Goal: Task Accomplishment & Management: Manage account settings

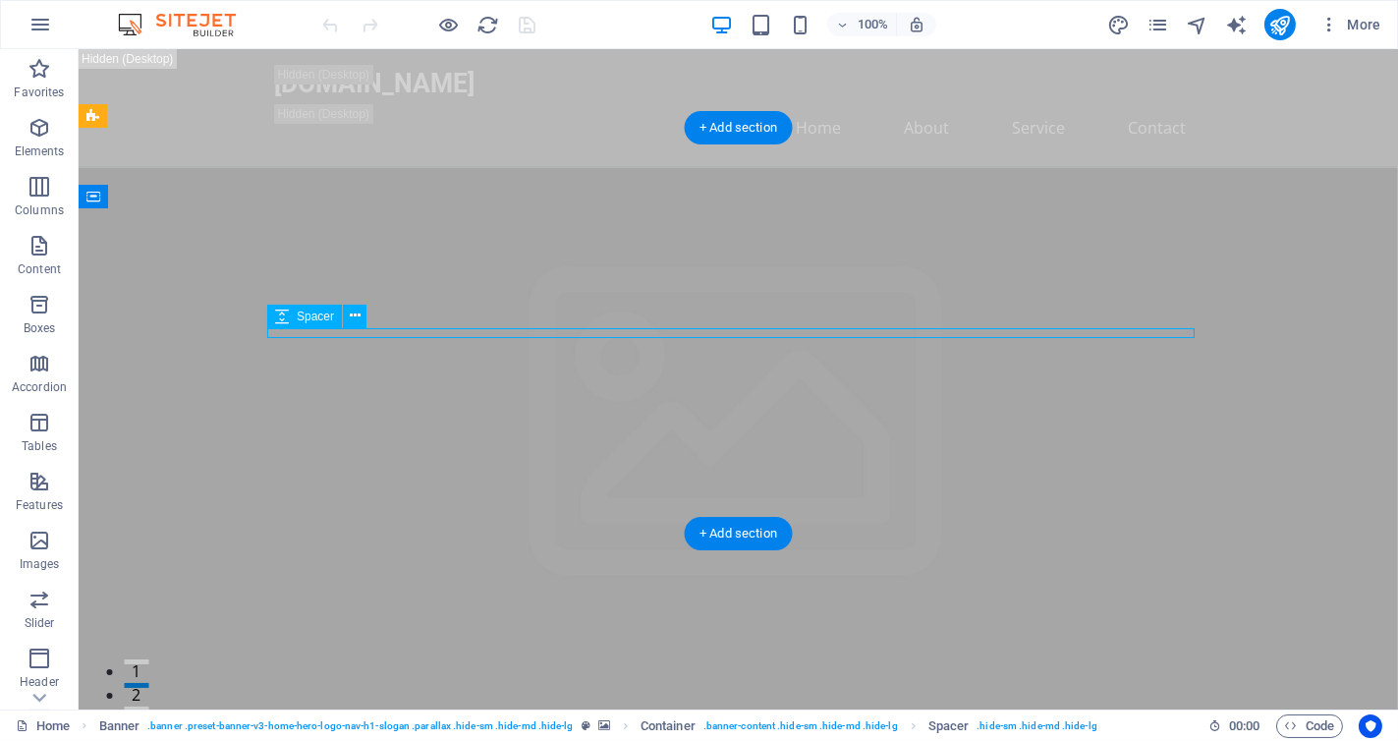
select select "px"
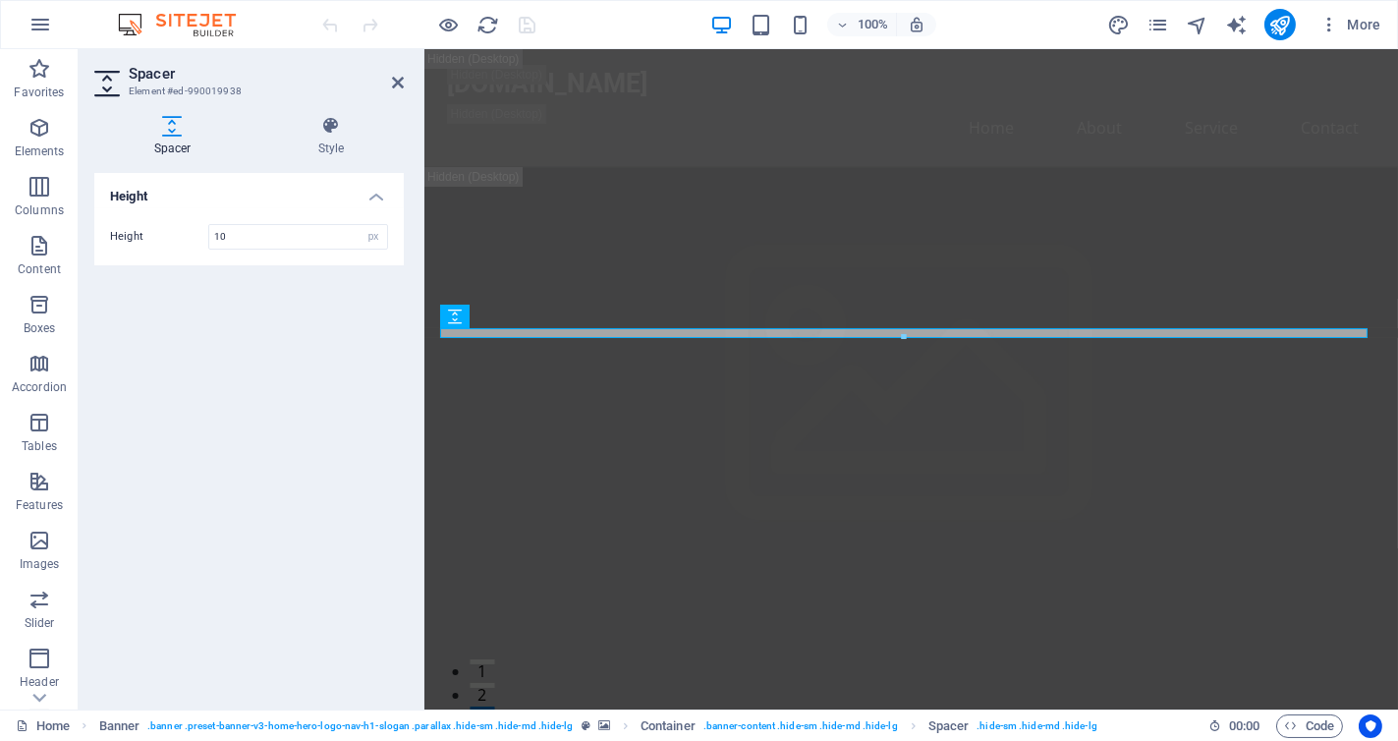
click at [404, 80] on aside "Spacer Element #ed-990019938 Spacer Style Height Height 10 px rem vh vw Banner …" at bounding box center [252, 379] width 346 height 660
click at [396, 84] on icon at bounding box center [398, 83] width 12 height 16
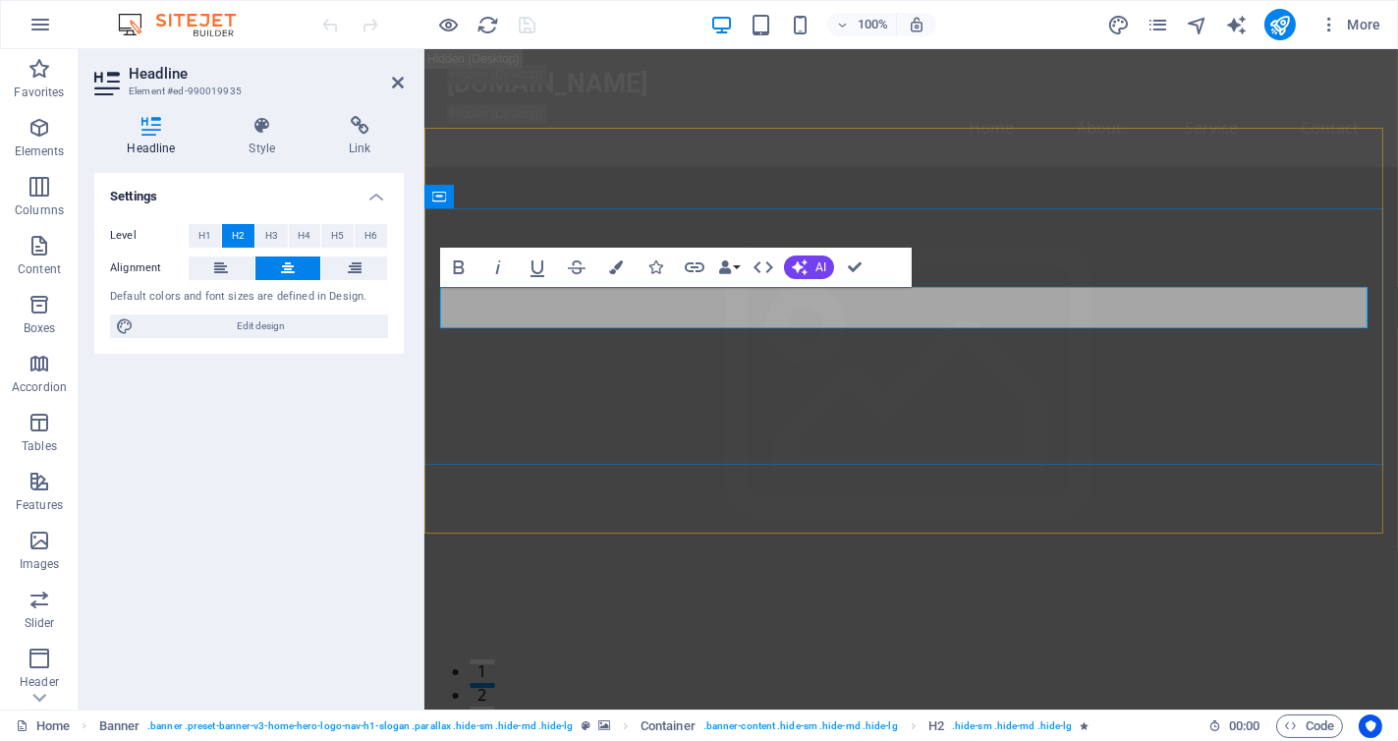
click at [816, 266] on span "AI" at bounding box center [821, 267] width 11 height 12
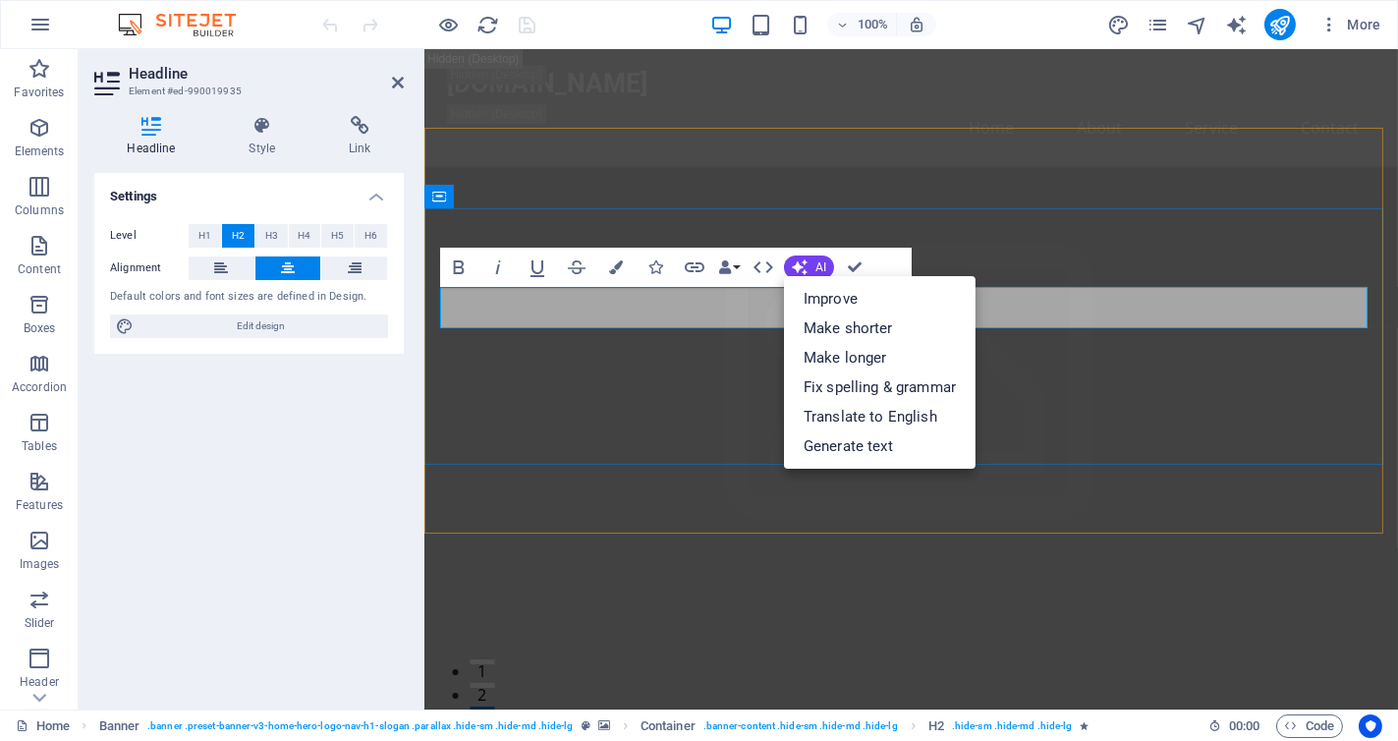
click at [817, 261] on span "AI" at bounding box center [821, 267] width 11 height 12
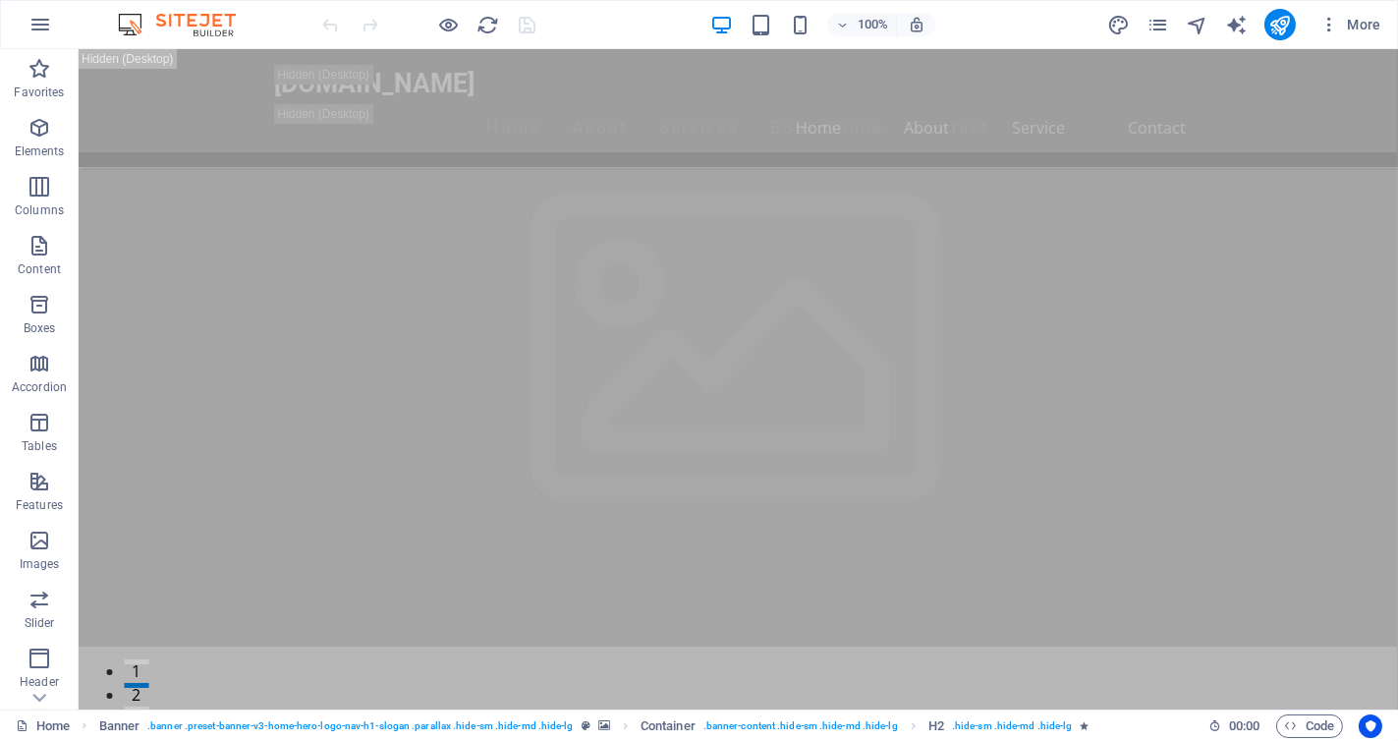
scroll to position [319, 0]
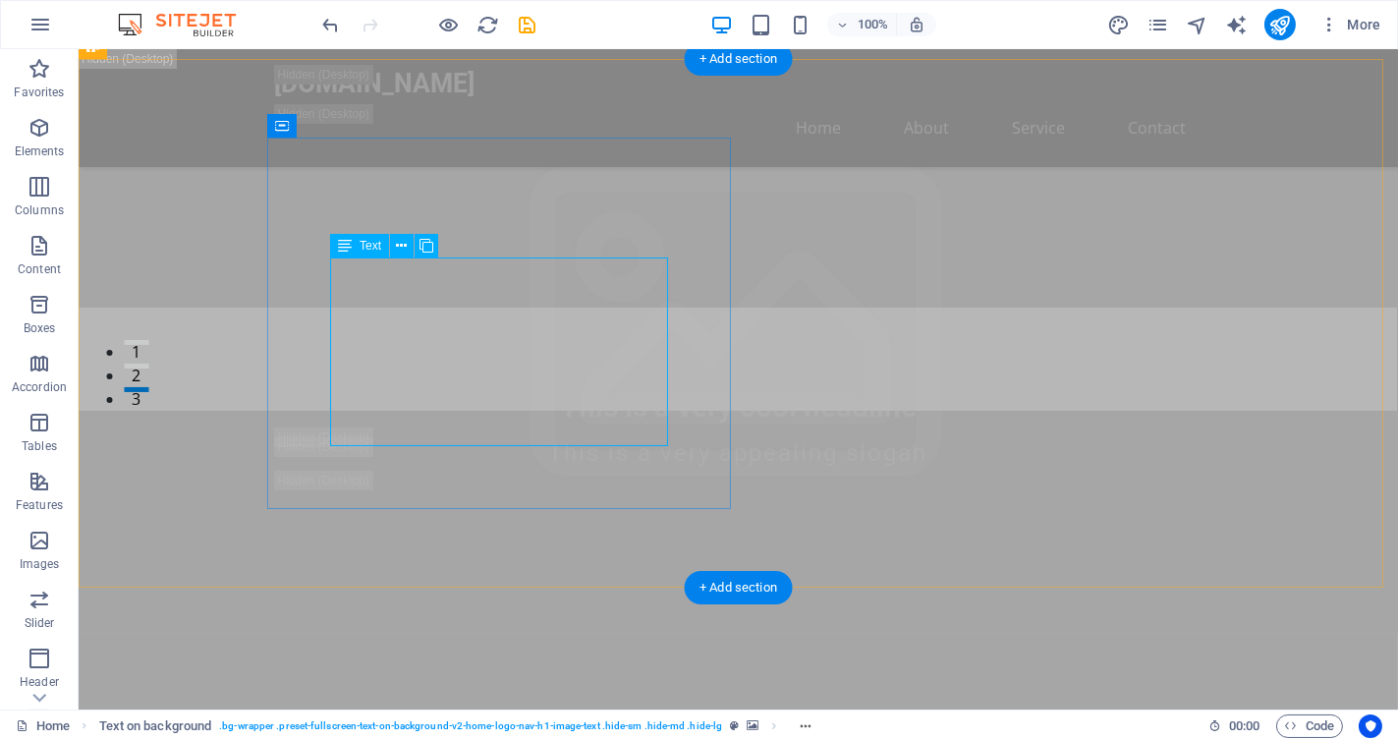
click at [346, 251] on icon at bounding box center [345, 246] width 14 height 24
click at [348, 249] on icon at bounding box center [345, 246] width 14 height 24
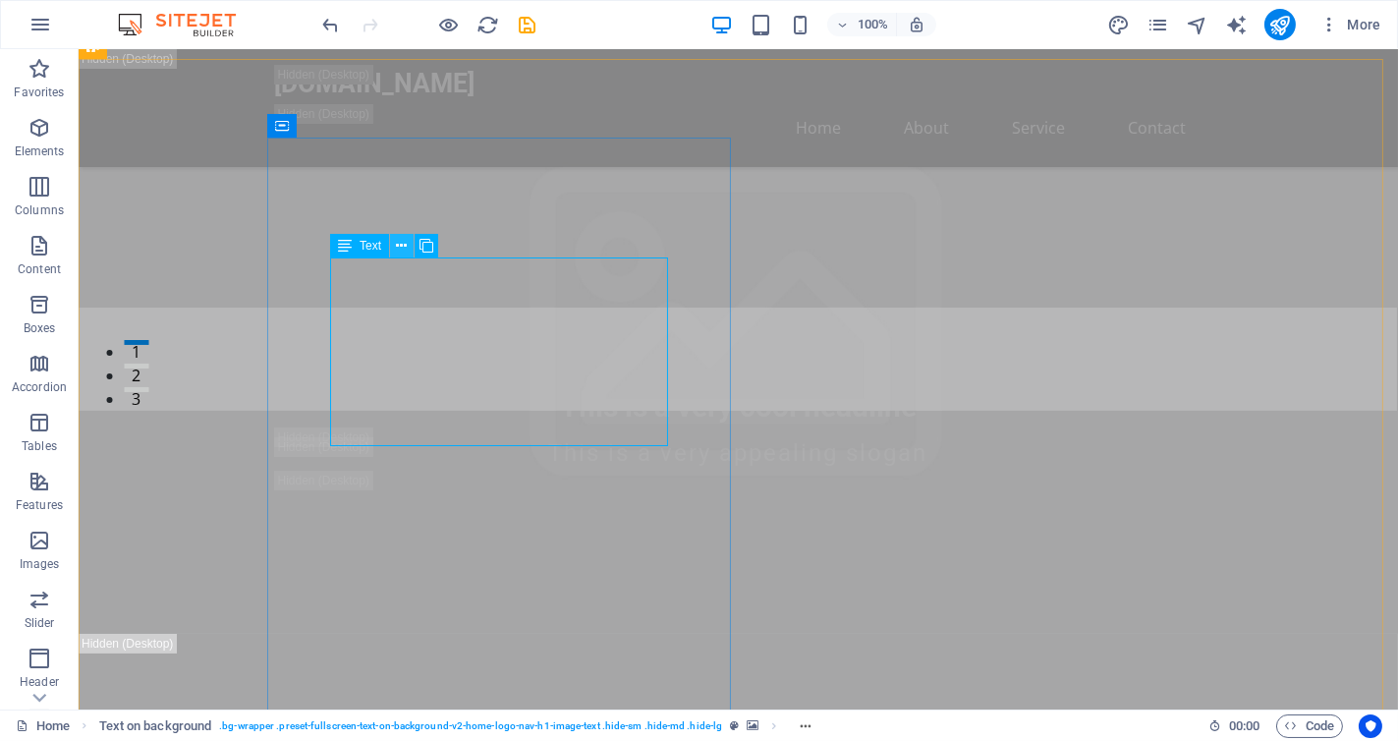
click at [400, 251] on icon at bounding box center [402, 246] width 11 height 21
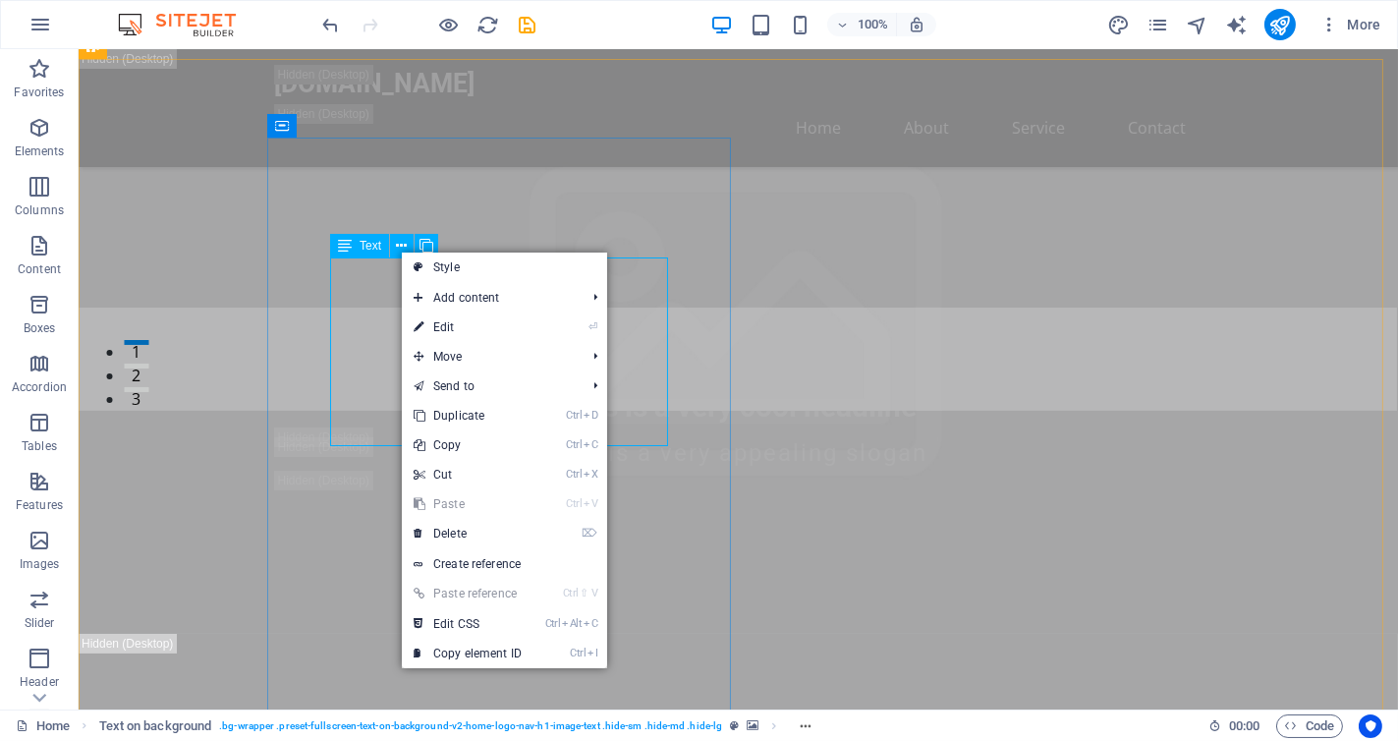
click at [374, 245] on span "Text" at bounding box center [371, 246] width 22 height 12
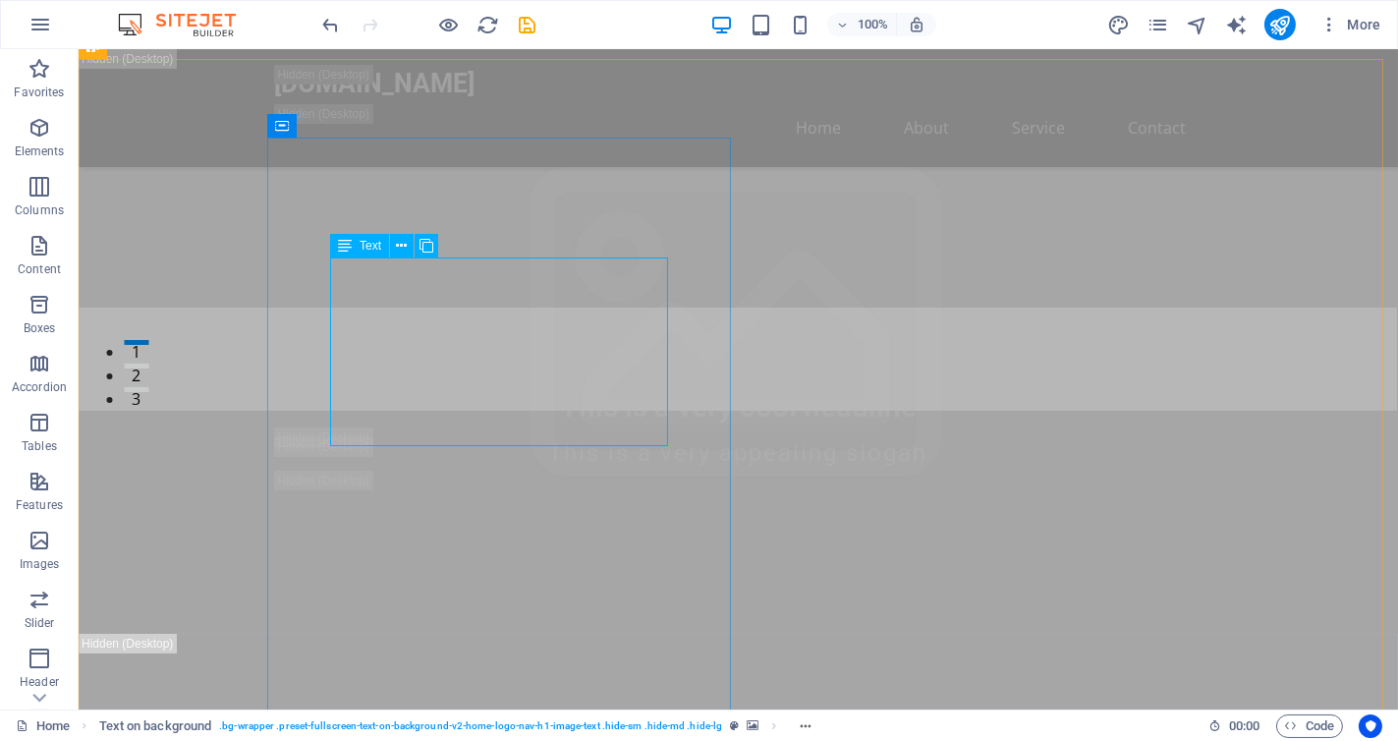
click at [350, 250] on icon at bounding box center [345, 246] width 14 height 24
click at [402, 247] on icon at bounding box center [402, 246] width 11 height 21
click at [347, 245] on icon at bounding box center [345, 246] width 14 height 24
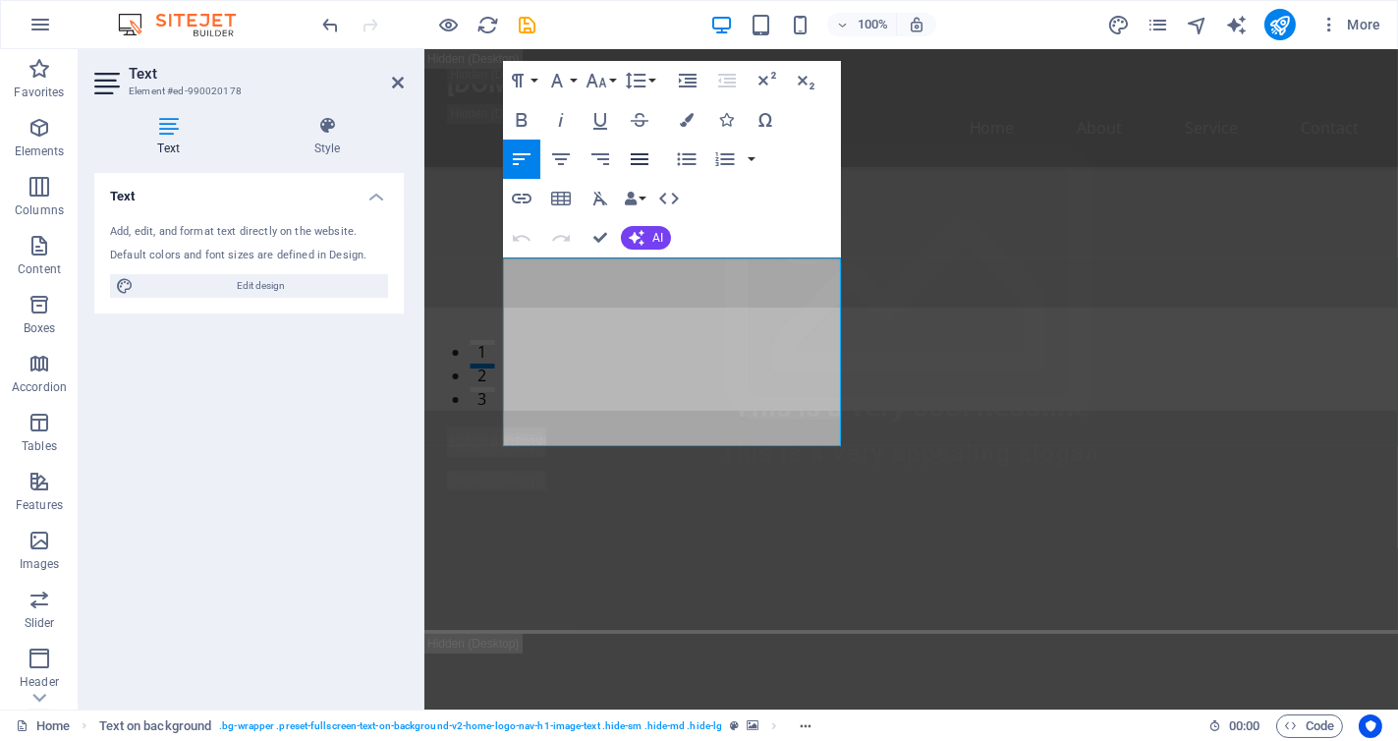
click at [638, 165] on icon "button" at bounding box center [640, 159] width 24 height 24
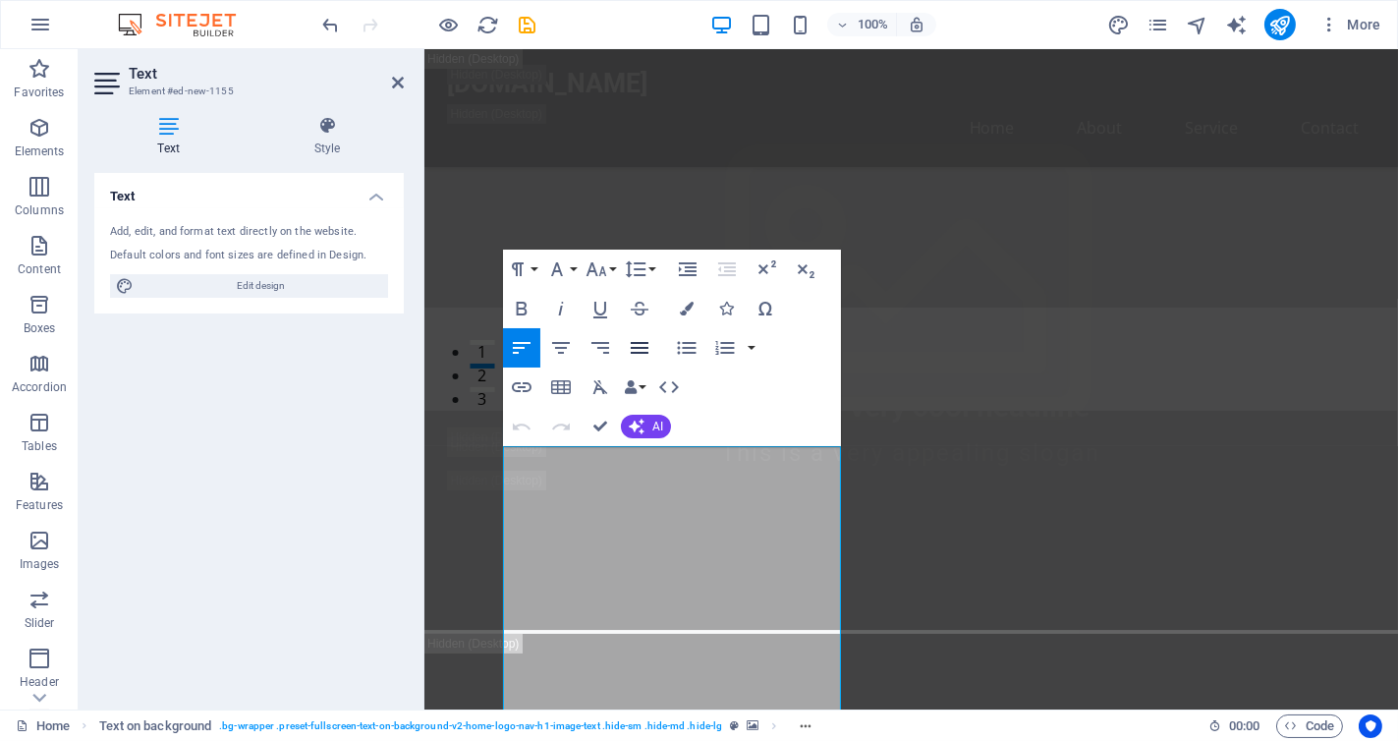
click at [642, 351] on icon "button" at bounding box center [640, 348] width 24 height 24
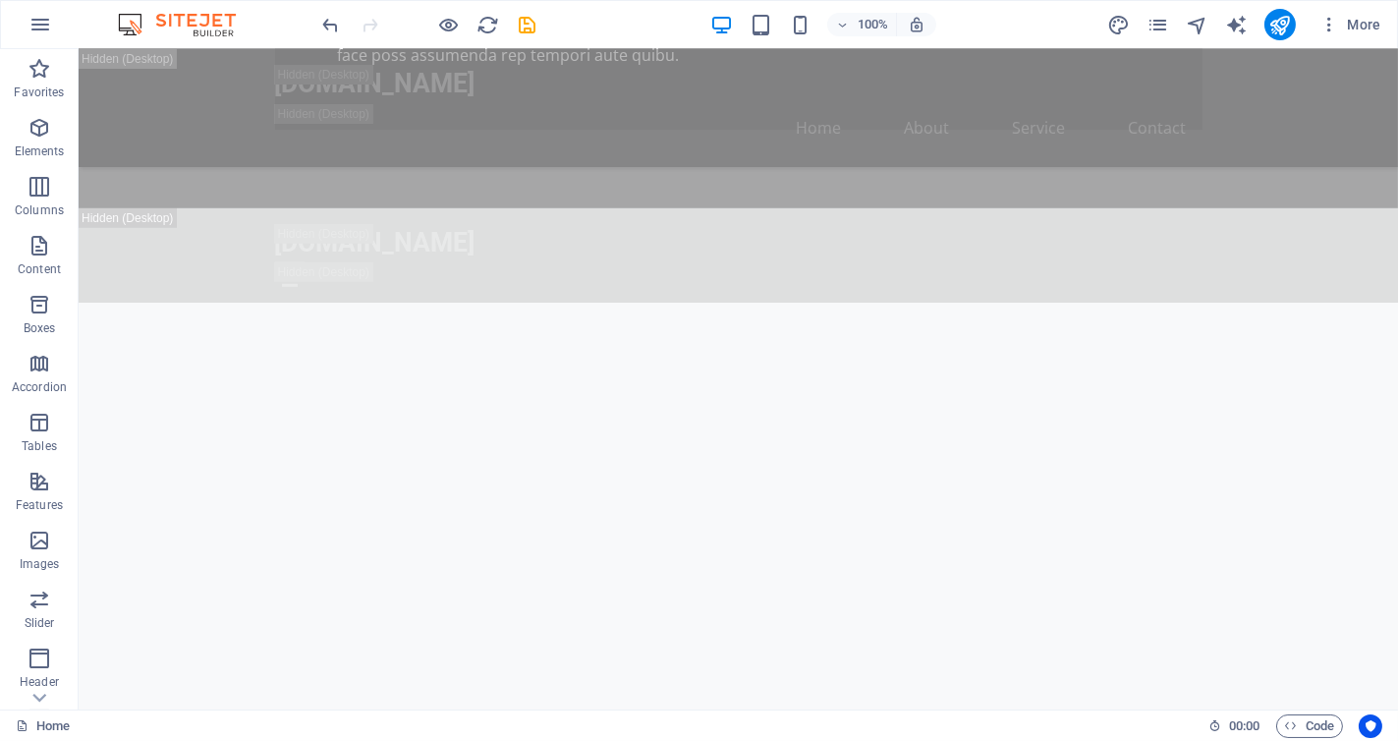
scroll to position [2865, 0]
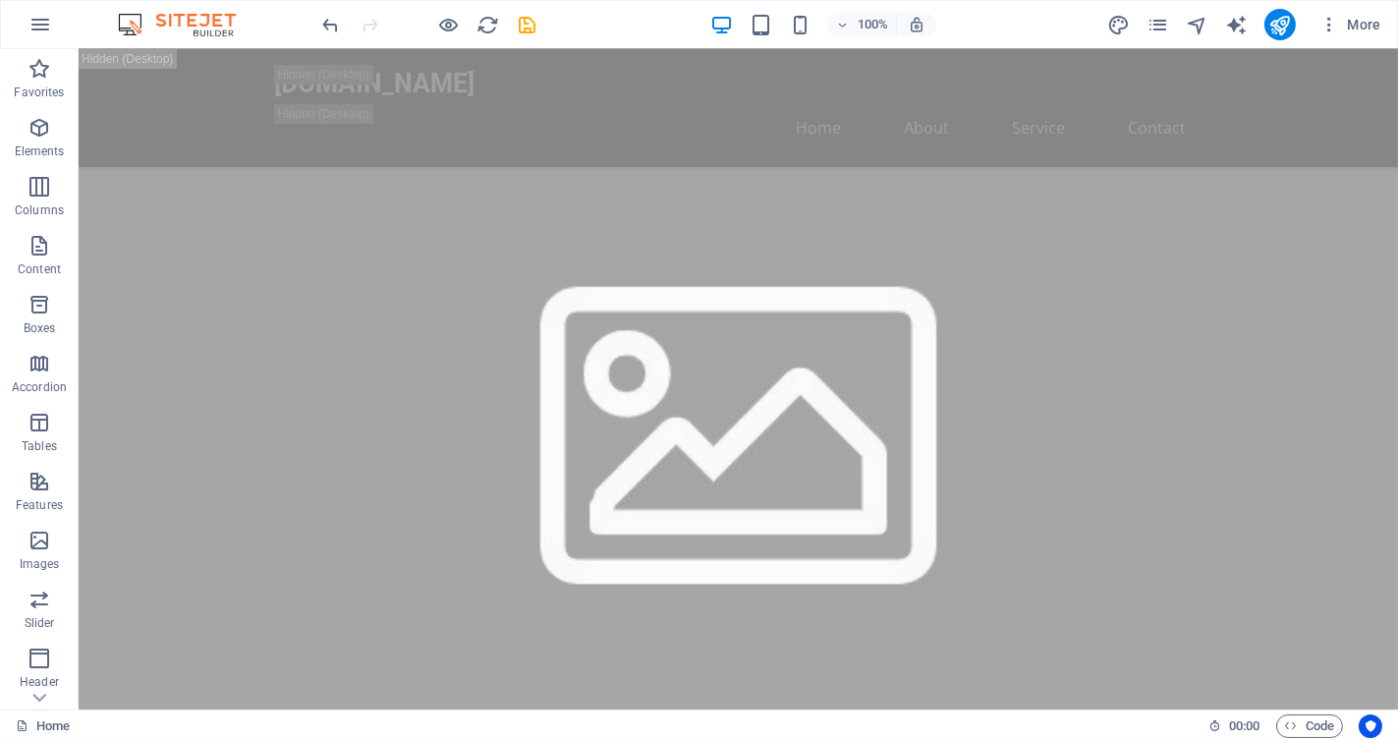
scroll to position [552, 0]
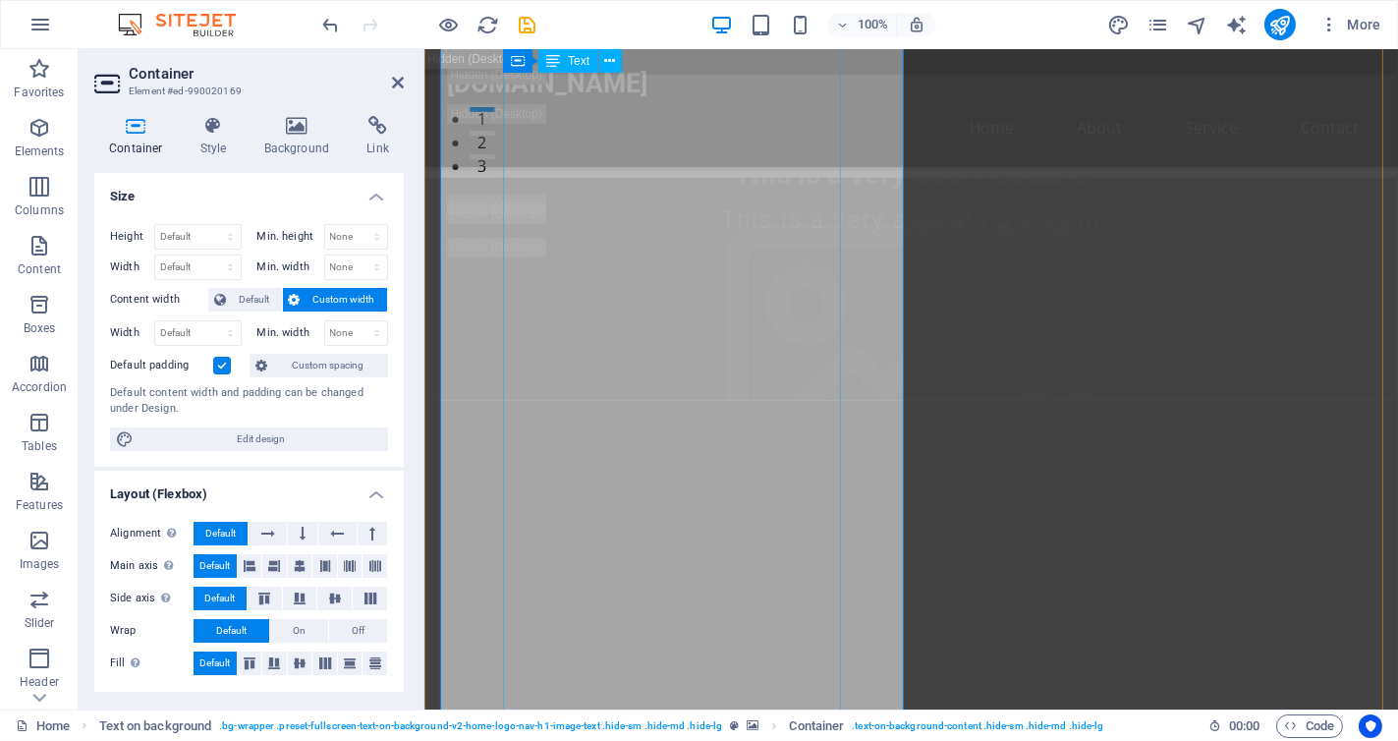
click at [557, 57] on icon at bounding box center [552, 57] width 11 height 21
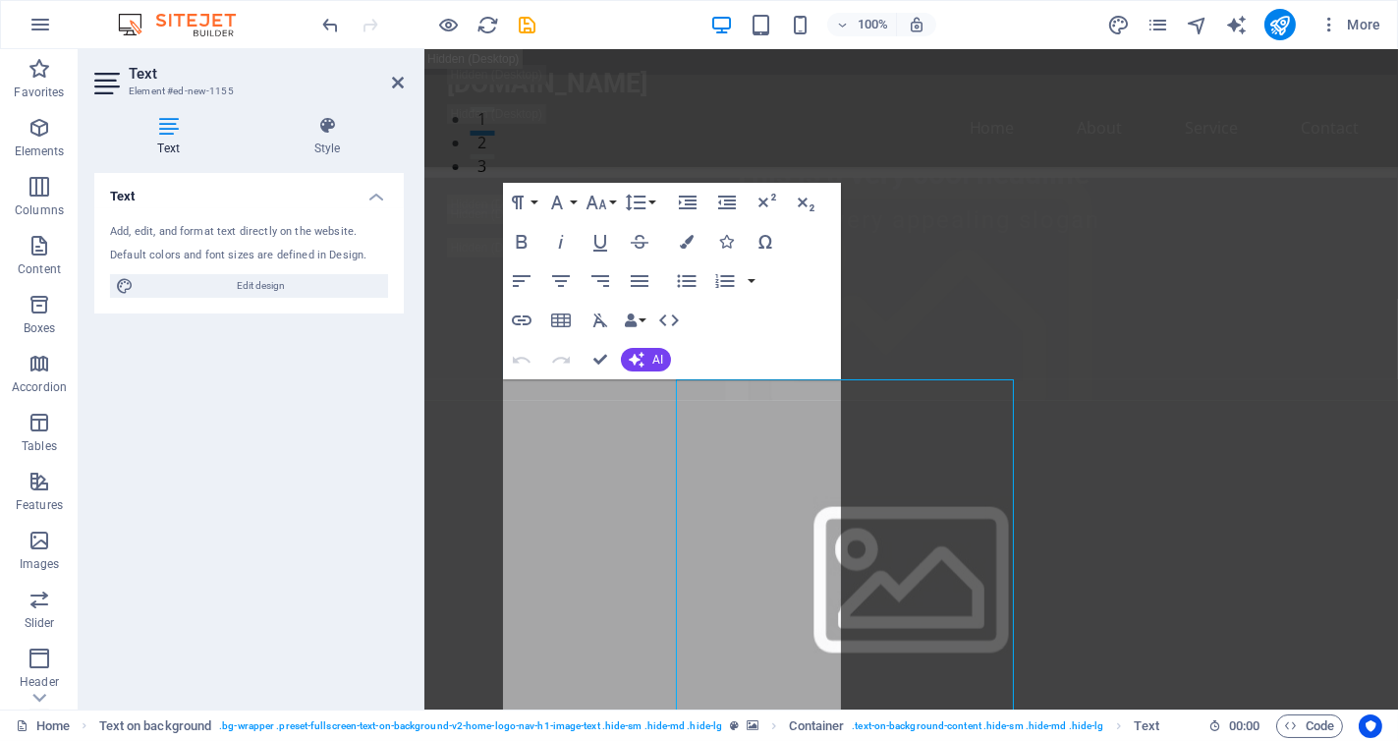
scroll to position [199, 0]
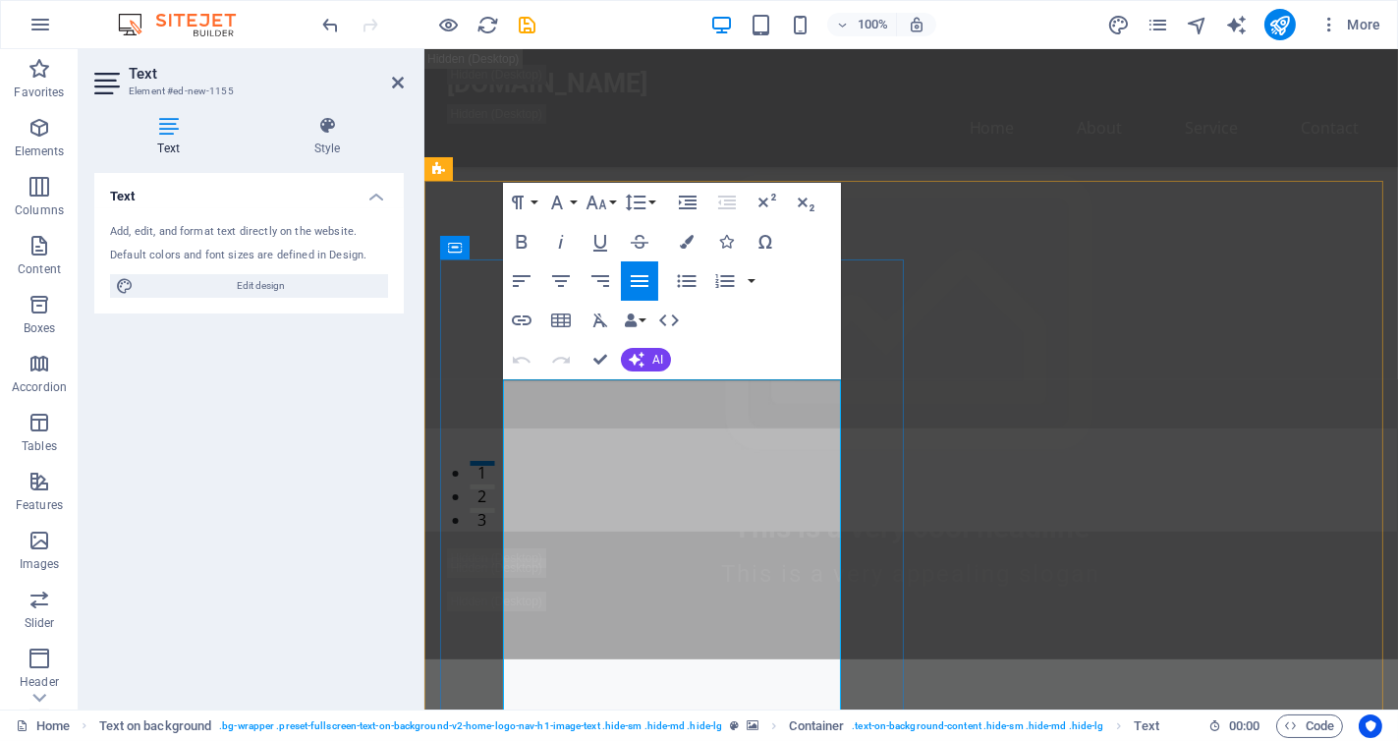
click at [649, 360] on button "AI" at bounding box center [646, 360] width 50 height 24
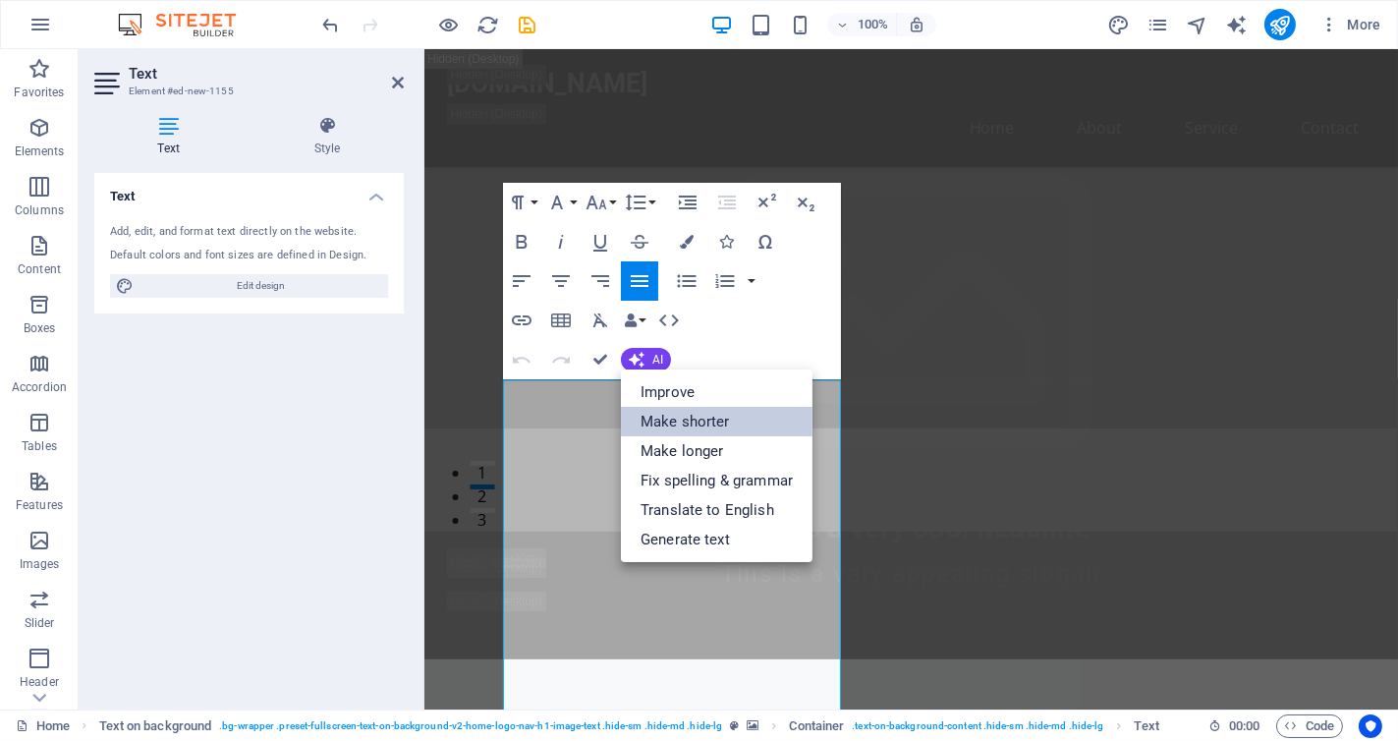
click at [687, 421] on link "Make shorter" at bounding box center [717, 421] width 192 height 29
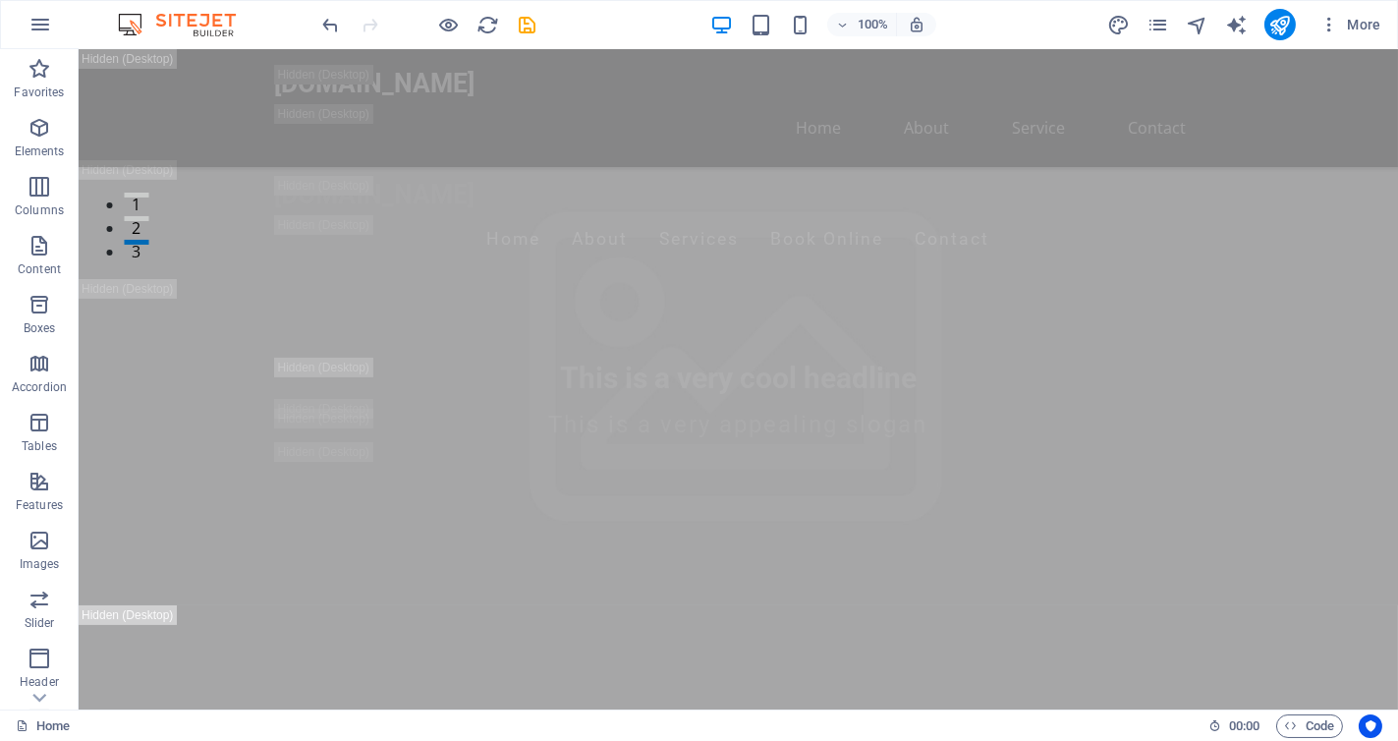
scroll to position [0, 0]
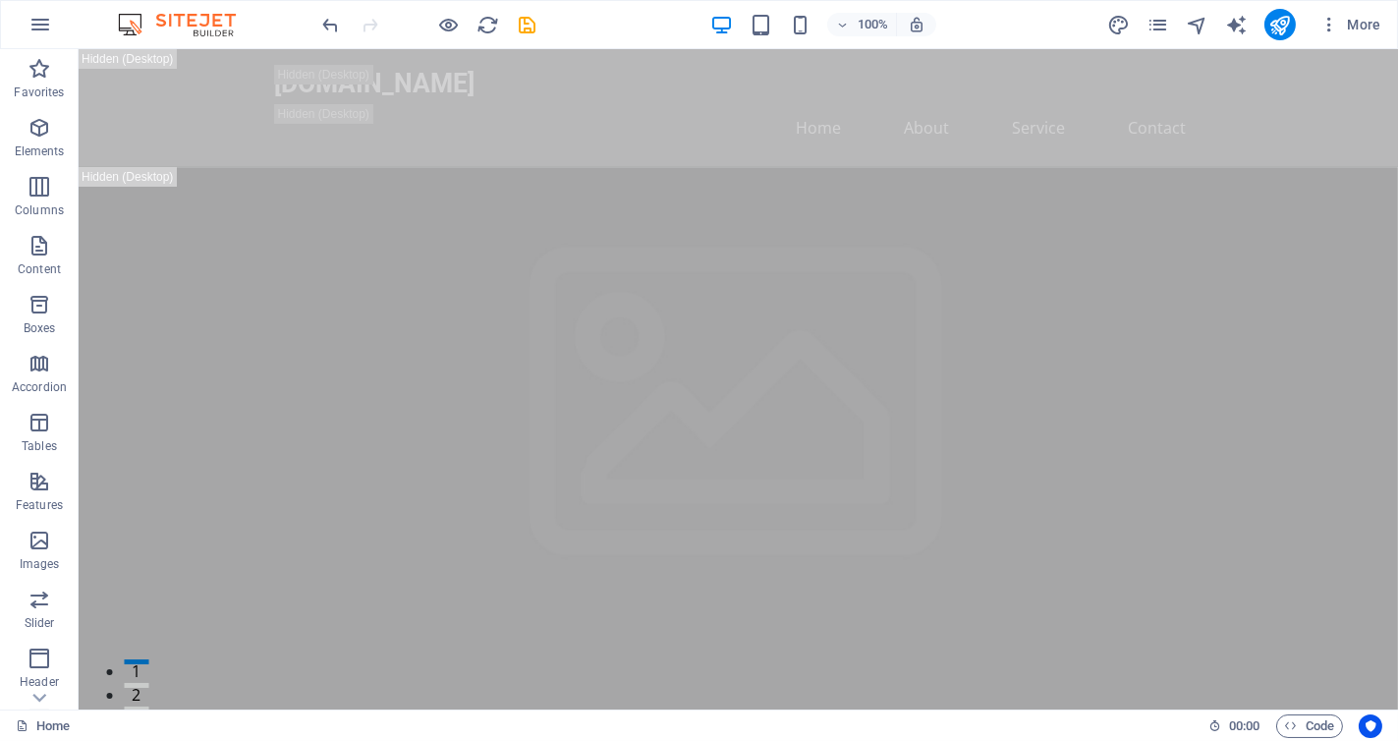
drag, startPoint x: 1388, startPoint y: 80, endPoint x: 1475, endPoint y: 82, distance: 87.5
click at [502, 62] on icon at bounding box center [501, 61] width 14 height 24
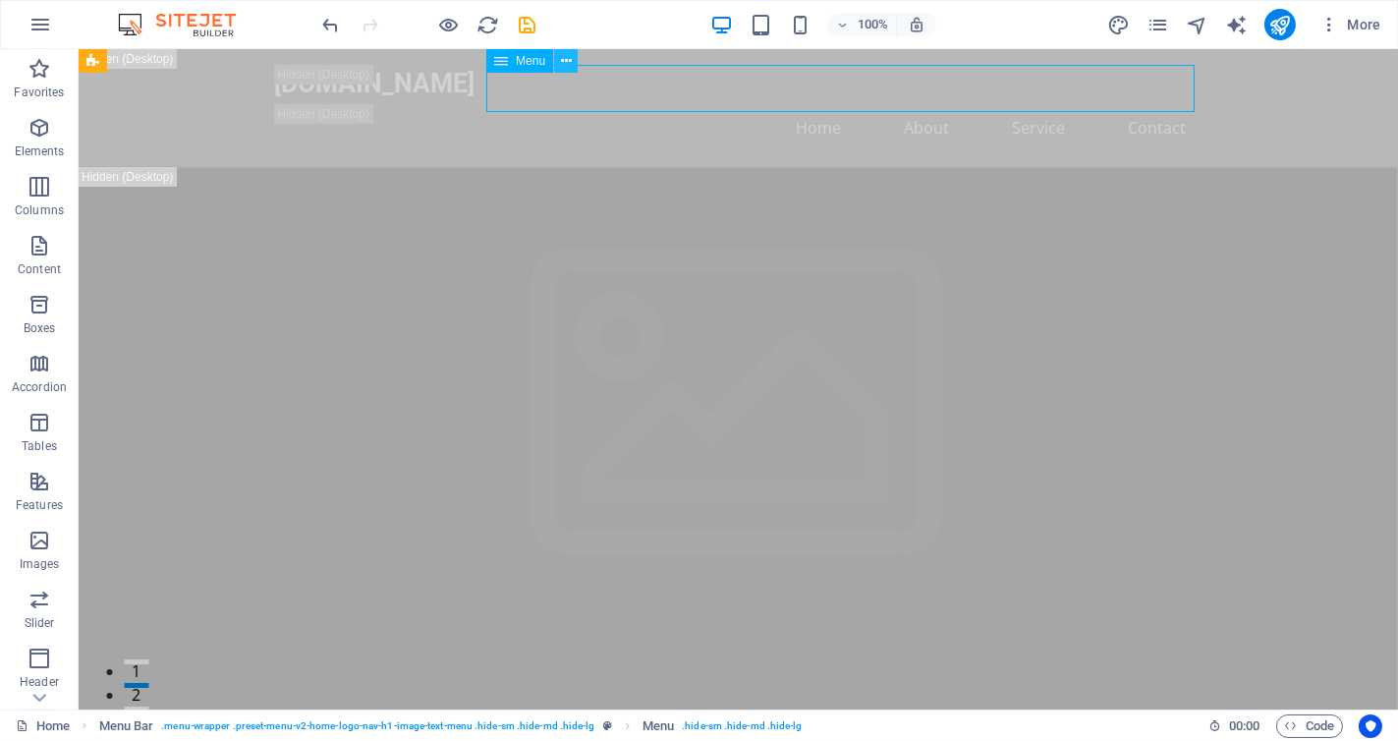
click at [562, 59] on icon at bounding box center [566, 61] width 11 height 21
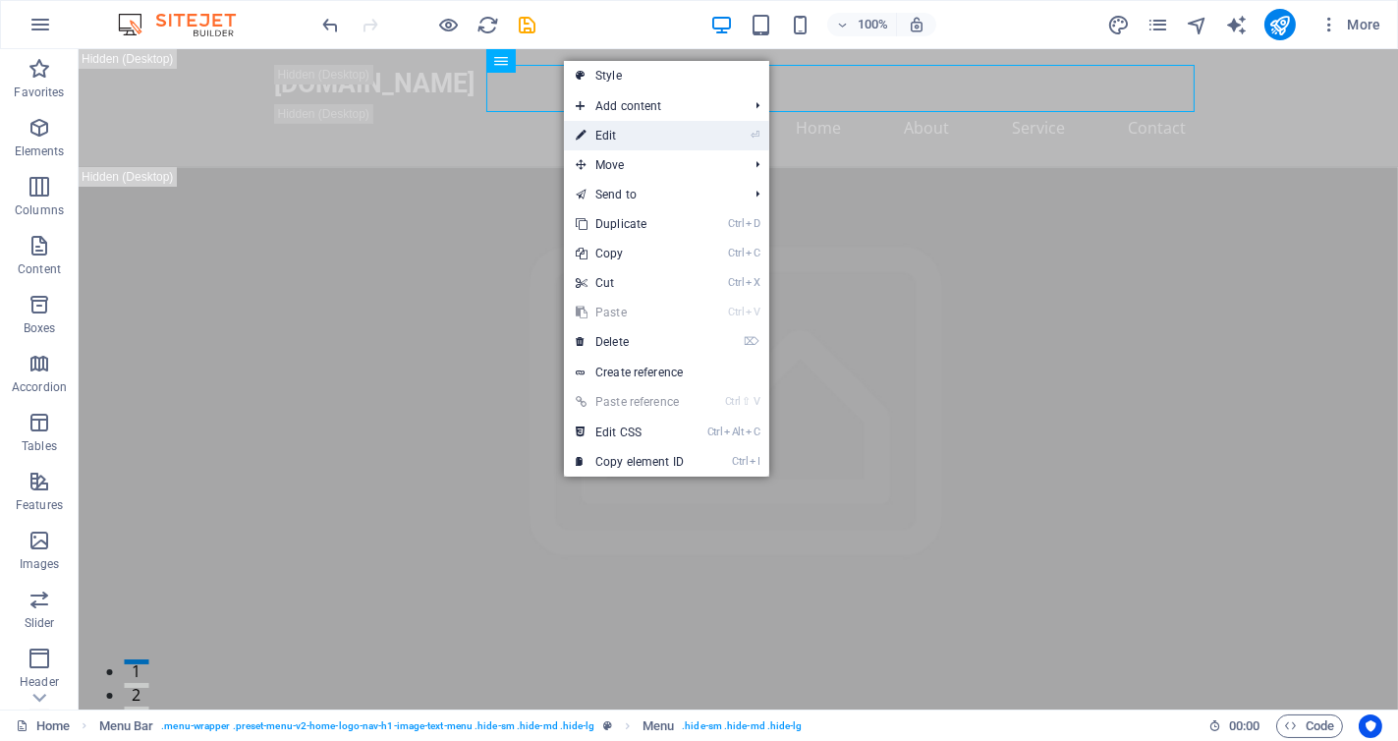
click at [602, 129] on link "⏎ Edit" at bounding box center [630, 135] width 132 height 29
select select
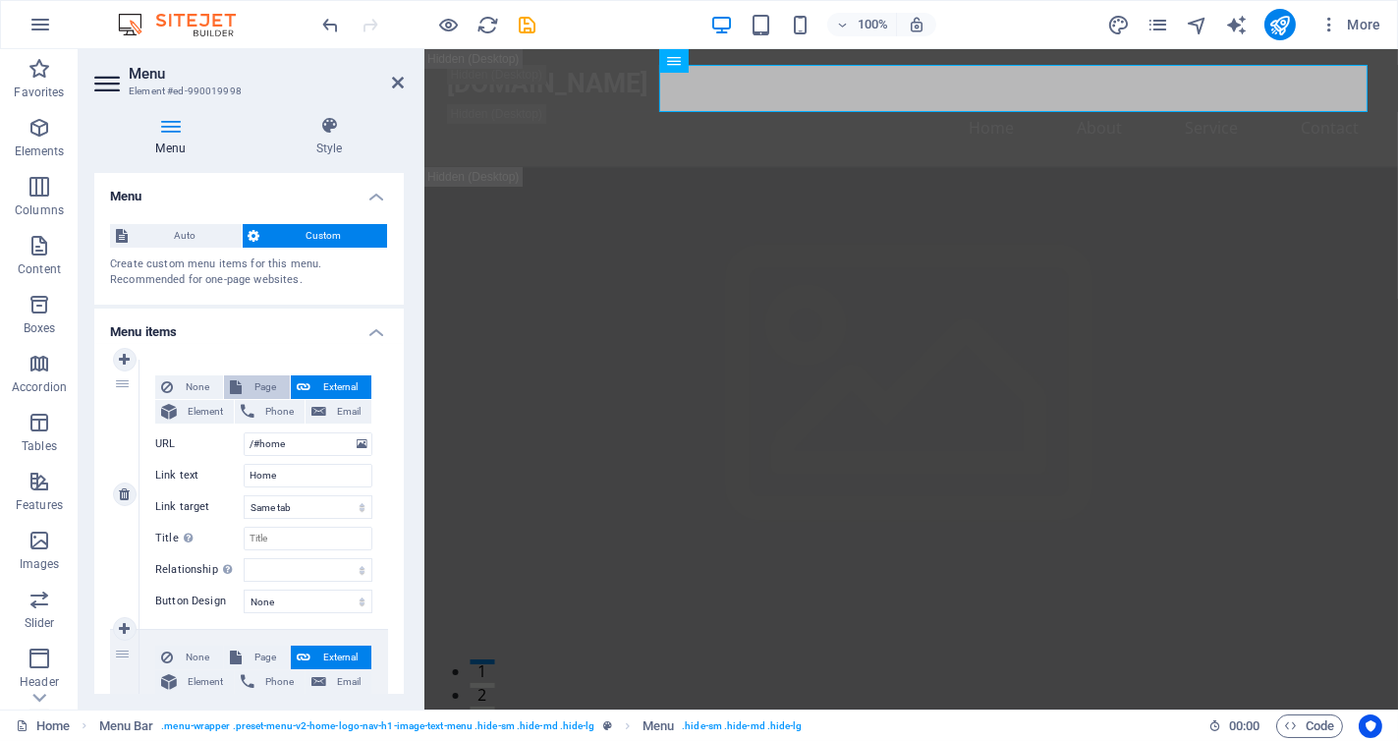
click at [252, 386] on span "Page" at bounding box center [266, 387] width 36 height 24
select select
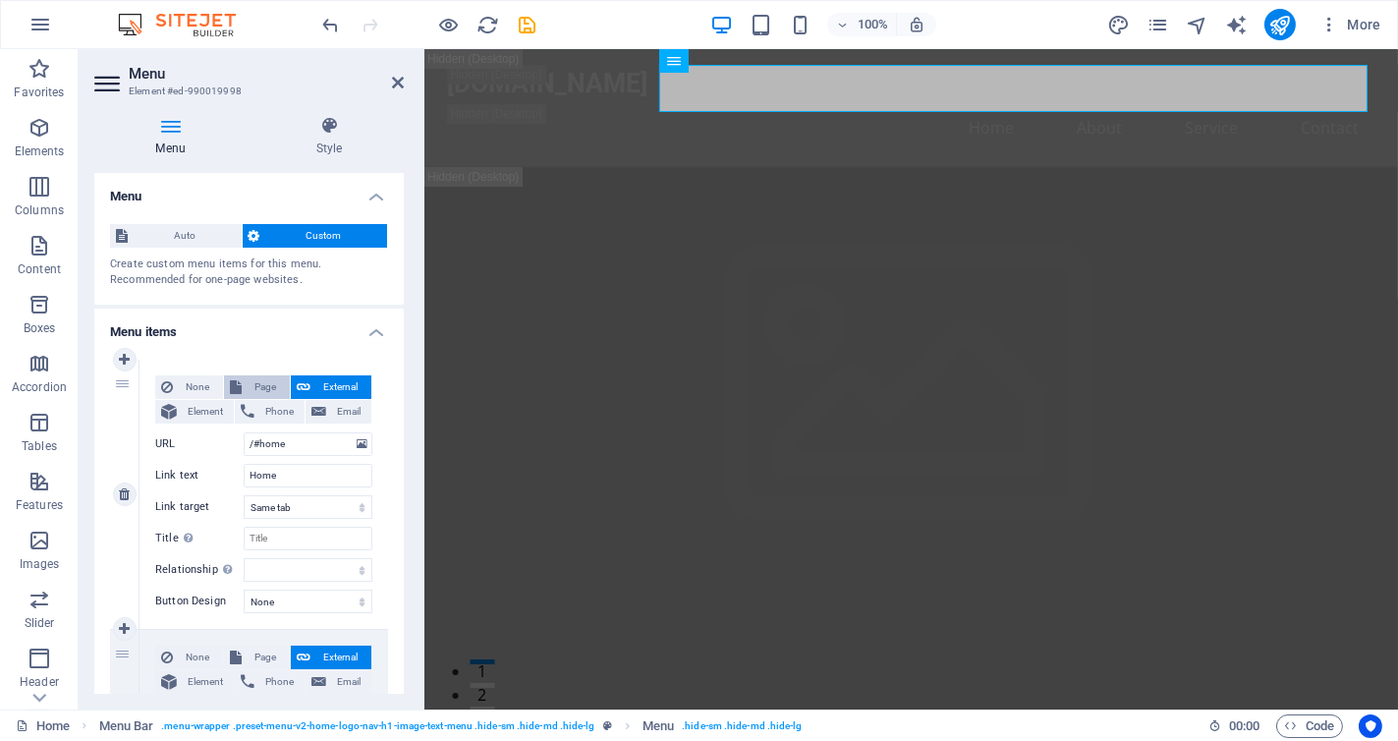
select select
click at [305, 449] on select "Home Subpage Legal Notice Privacy" at bounding box center [308, 444] width 129 height 24
select select "0"
click at [244, 432] on select "Home Subpage Legal Notice Privacy" at bounding box center [308, 444] width 129 height 24
select select
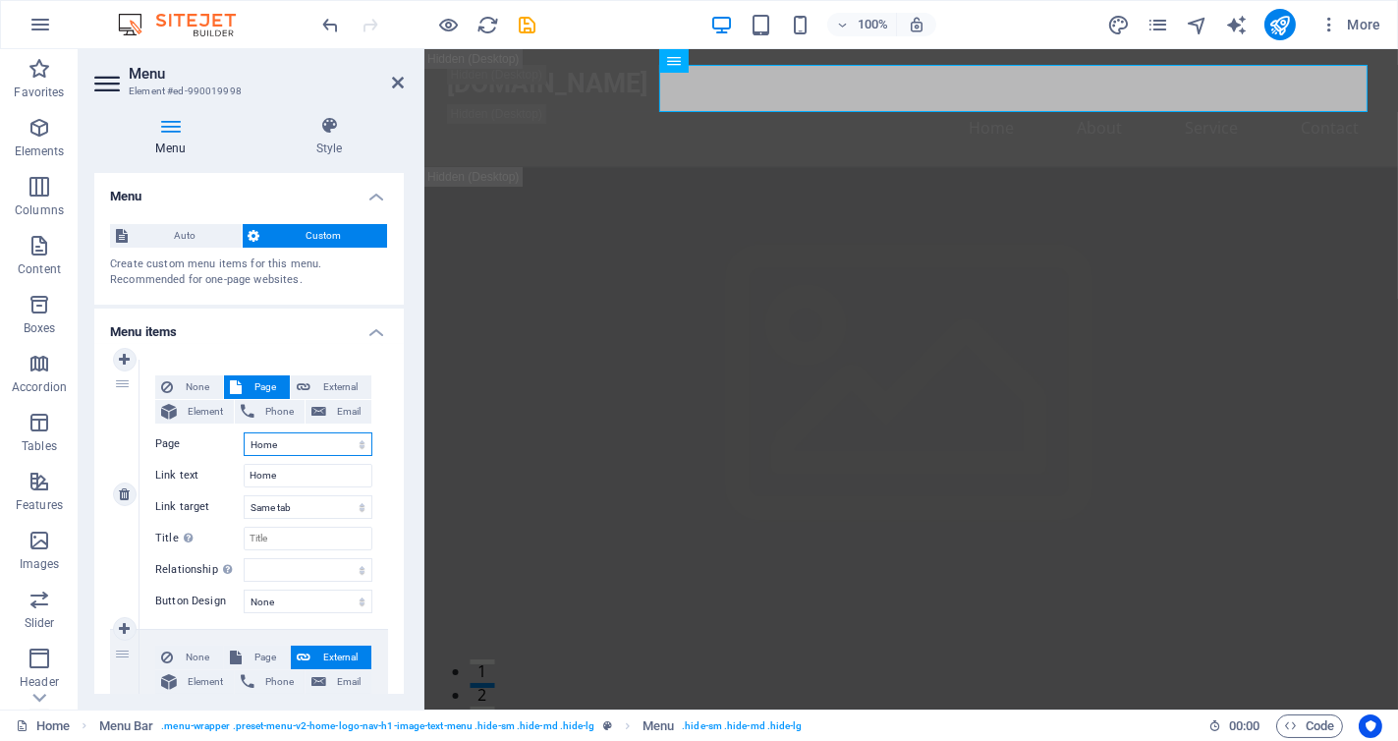
select select
click at [326, 565] on select "alternate author bookmark external help license next nofollow noreferrer noopen…" at bounding box center [308, 570] width 129 height 24
click at [257, 655] on span "Page" at bounding box center [266, 658] width 36 height 24
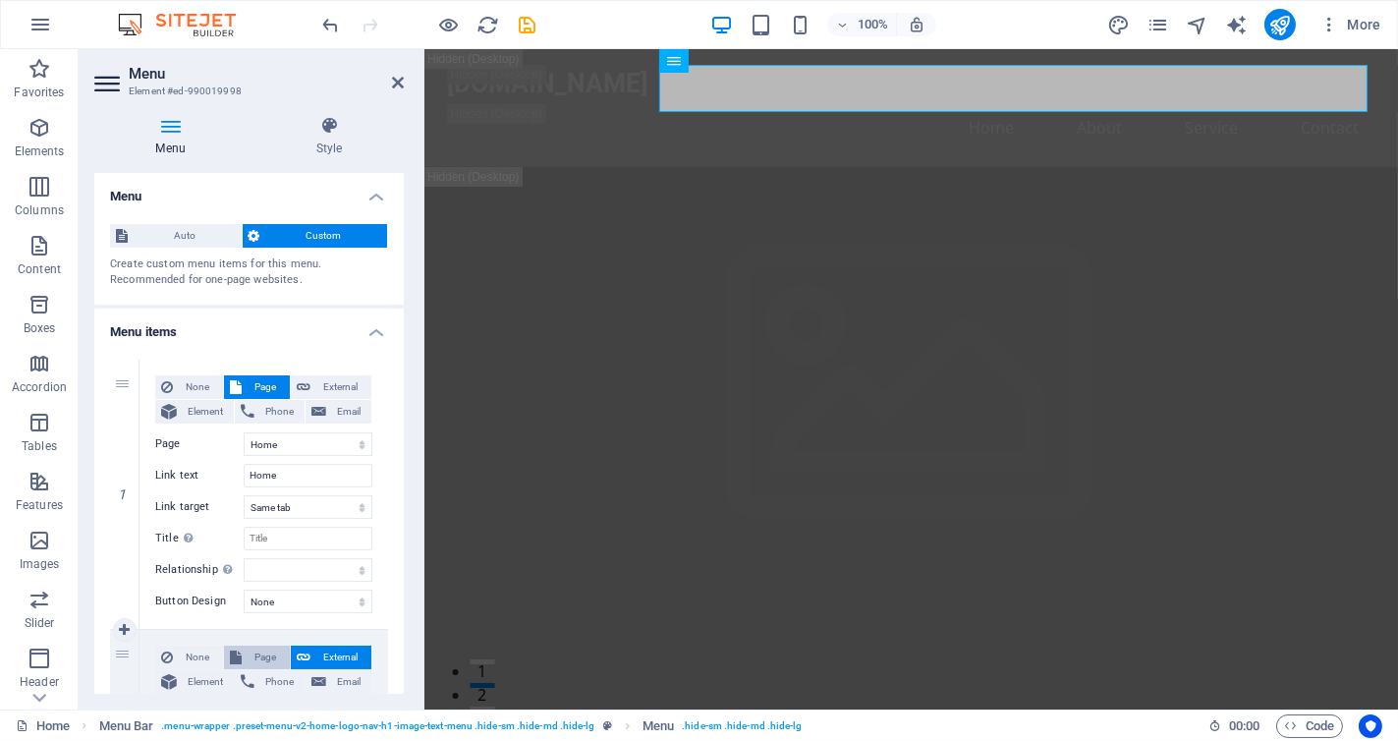
select select
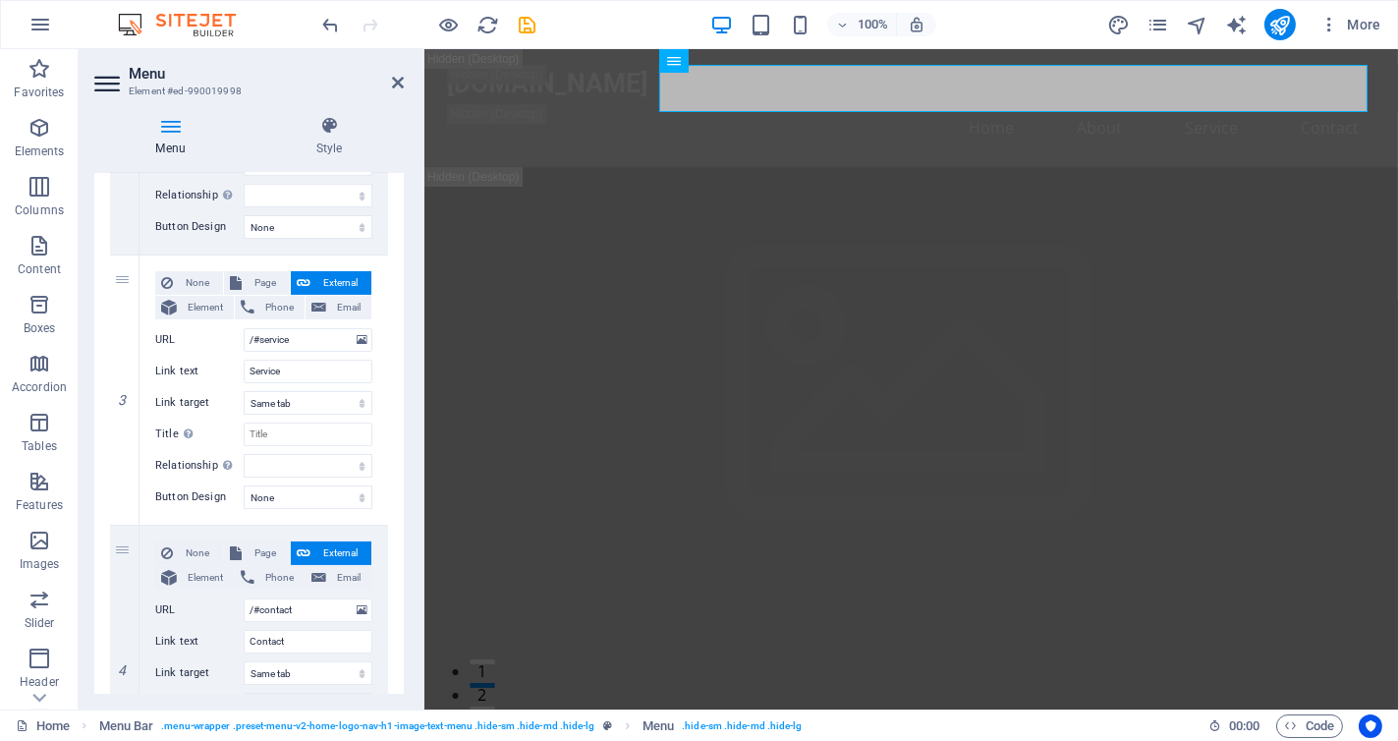
scroll to position [646, 0]
click at [339, 340] on input "/#service" at bounding box center [308, 339] width 129 height 24
click at [364, 340] on button at bounding box center [362, 339] width 19 height 22
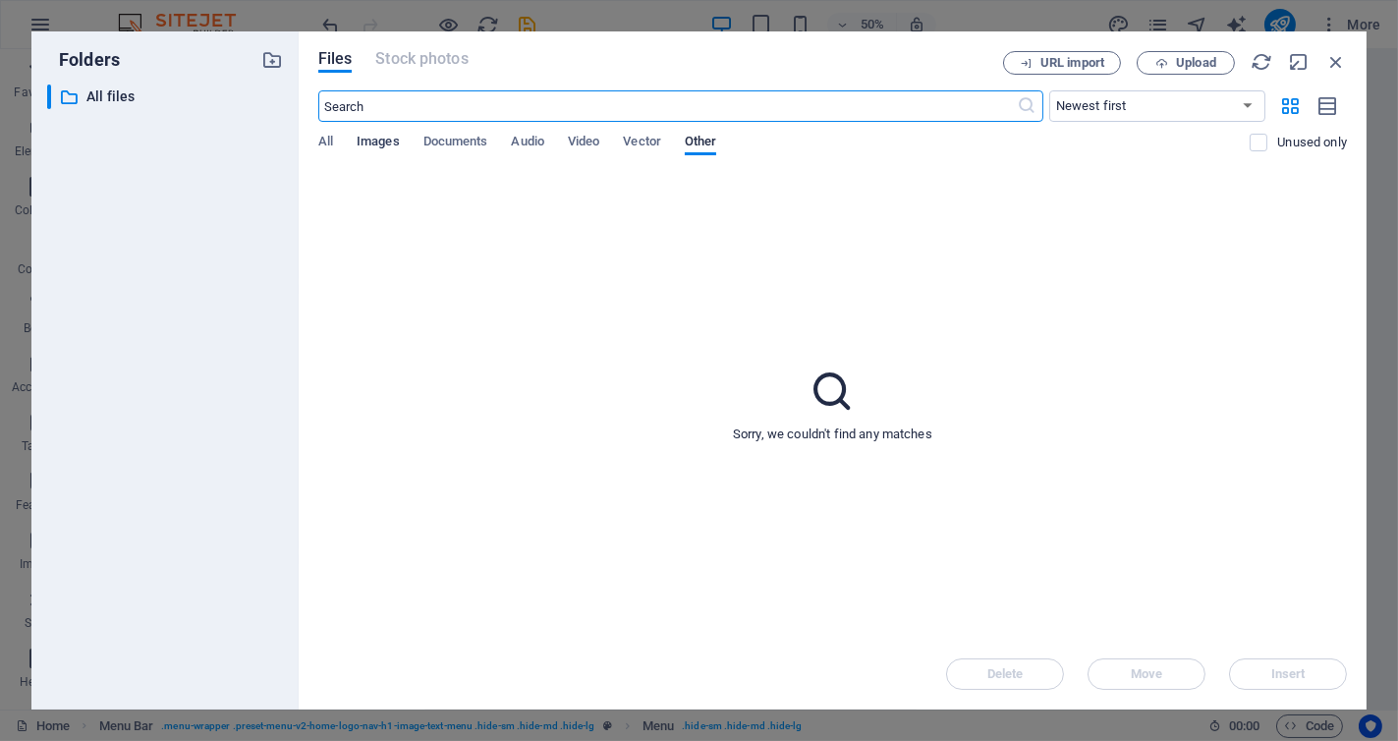
click at [371, 145] on span "Images" at bounding box center [378, 144] width 43 height 28
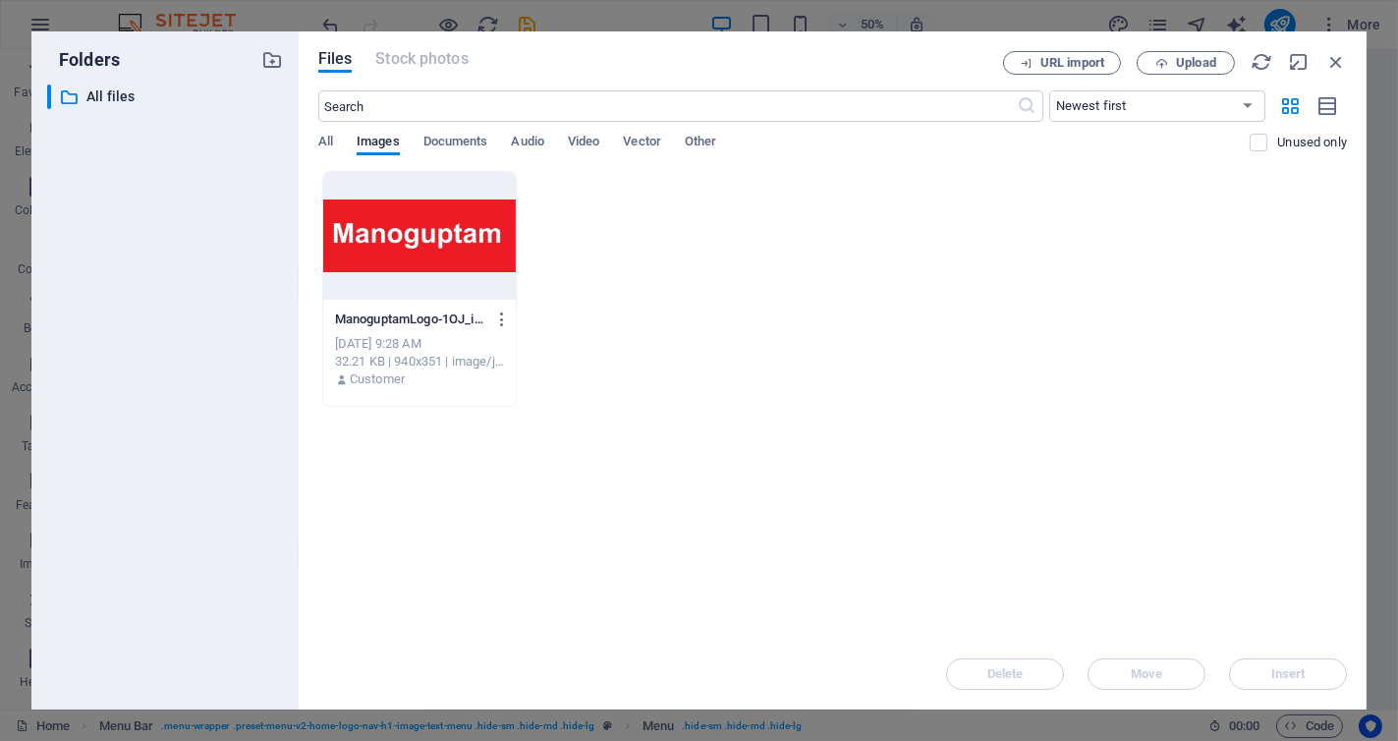
click at [621, 188] on div "ManoguptamLogo-1OJ_idAy4VnPvmidgJuF2A.jpg ManoguptamLogo-1OJ_idAy4VnPvmidgJuF2A…" at bounding box center [832, 289] width 1029 height 236
click at [802, 264] on div "ManoguptamLogo-1OJ_idAy4VnPvmidgJuF2A.jpg ManoguptamLogo-1OJ_idAy4VnPvmidgJuF2A…" at bounding box center [832, 289] width 1029 height 236
click at [1188, 71] on button "Upload" at bounding box center [1186, 63] width 98 height 24
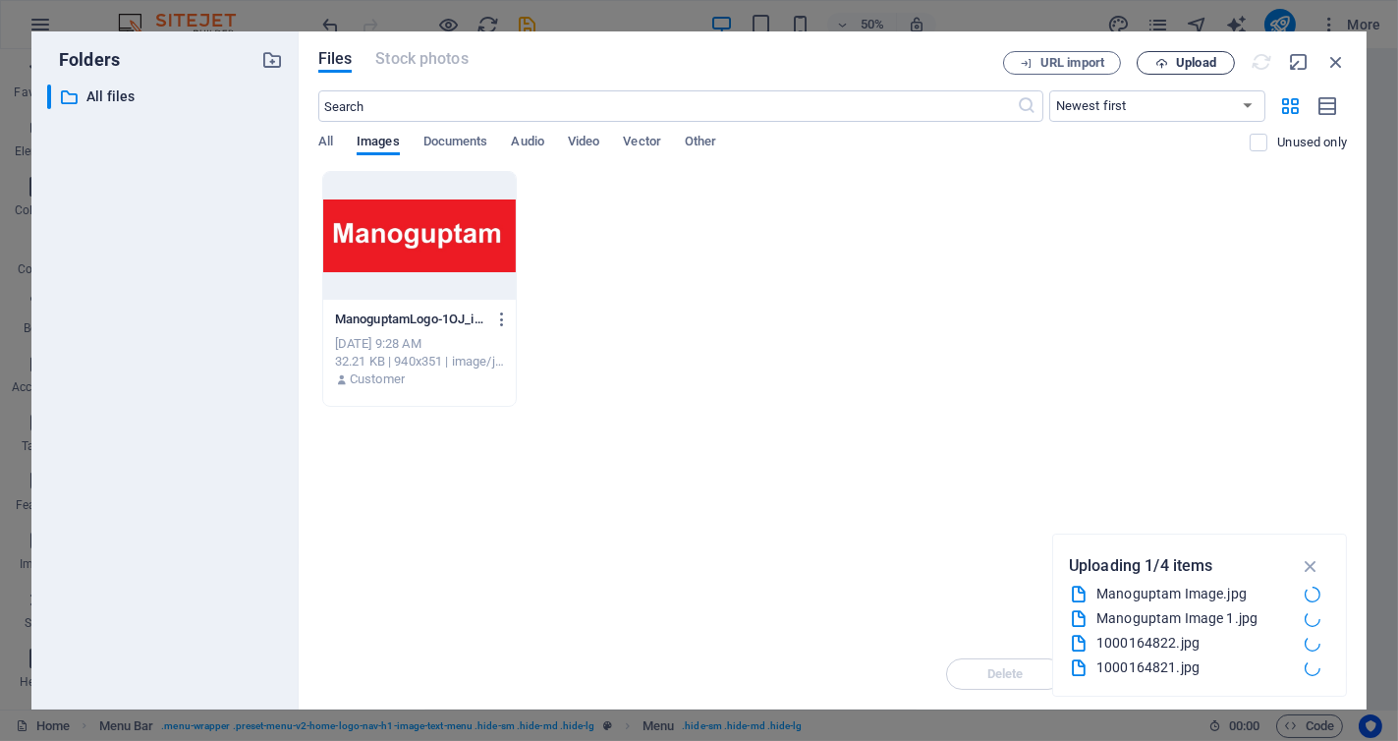
select select
type input "[URL][DOMAIN_NAME]"
select select
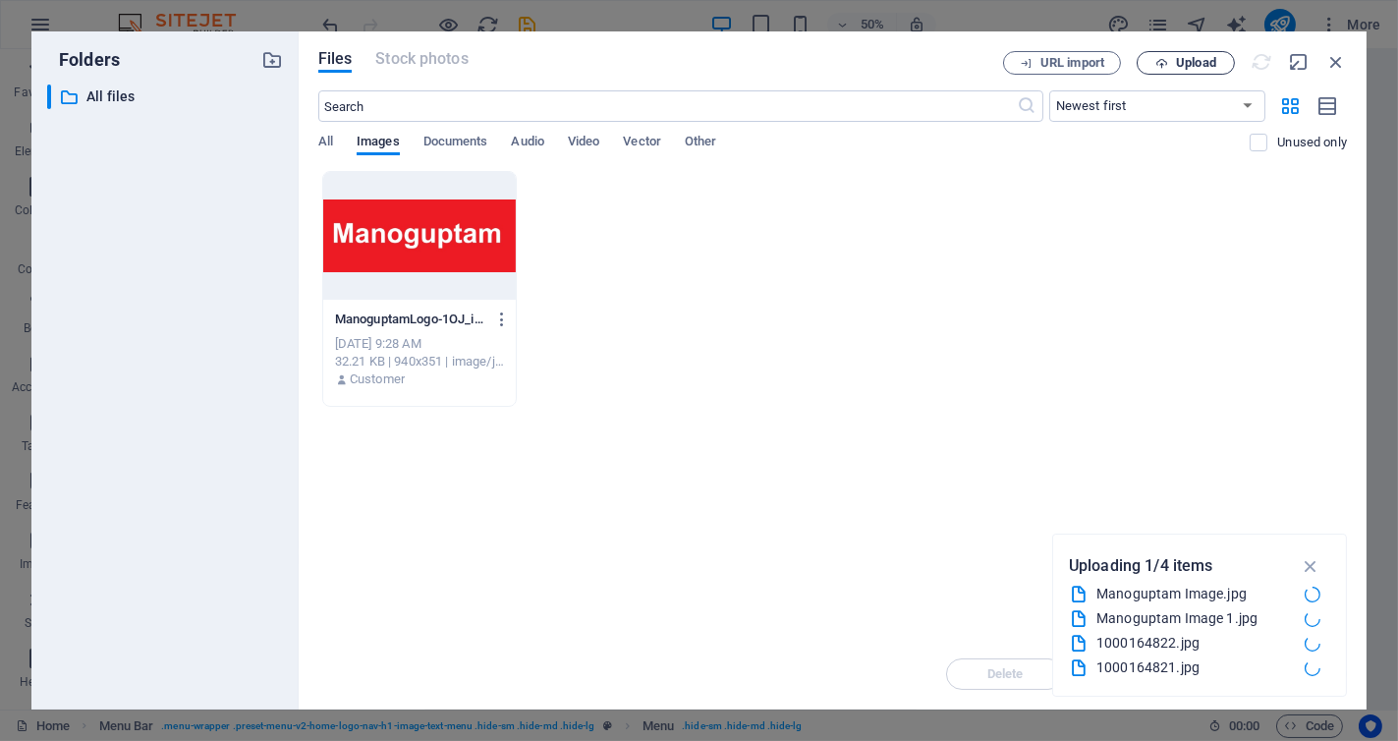
select select
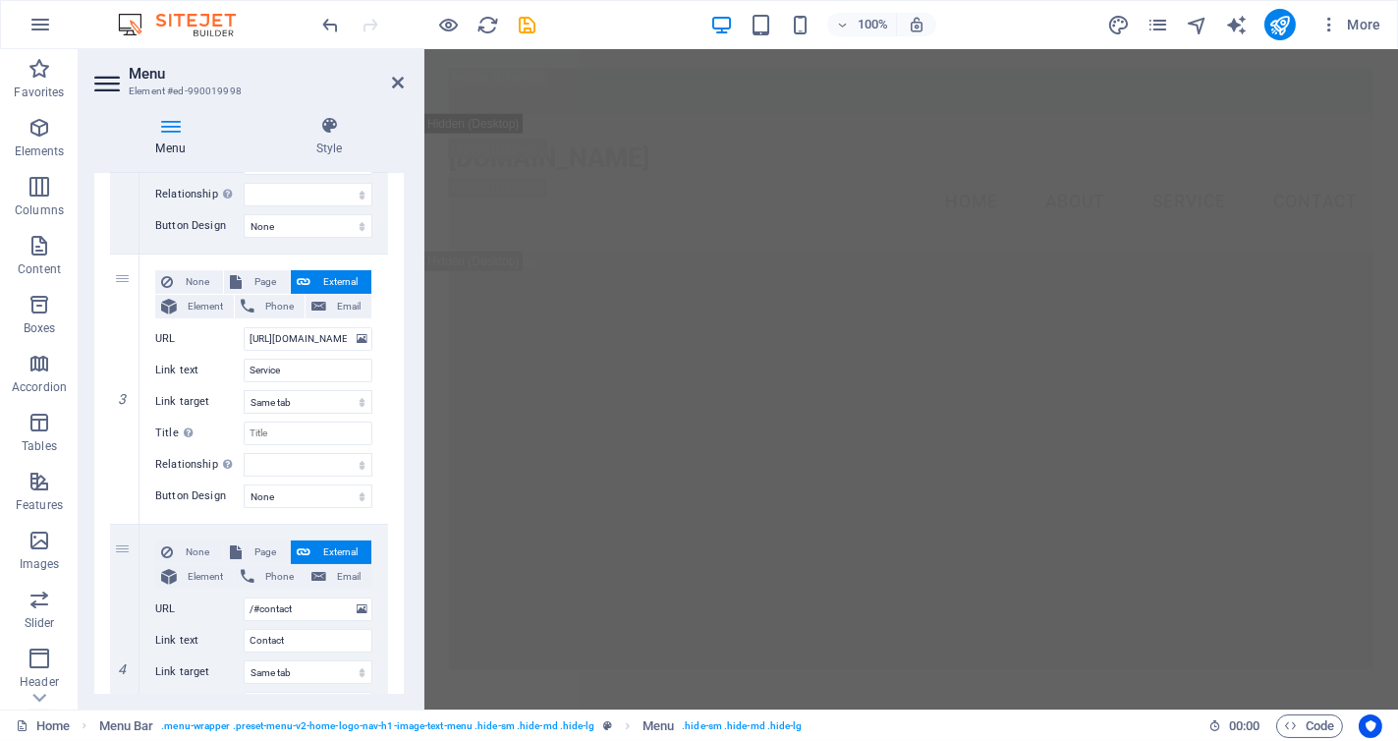
scroll to position [0, 0]
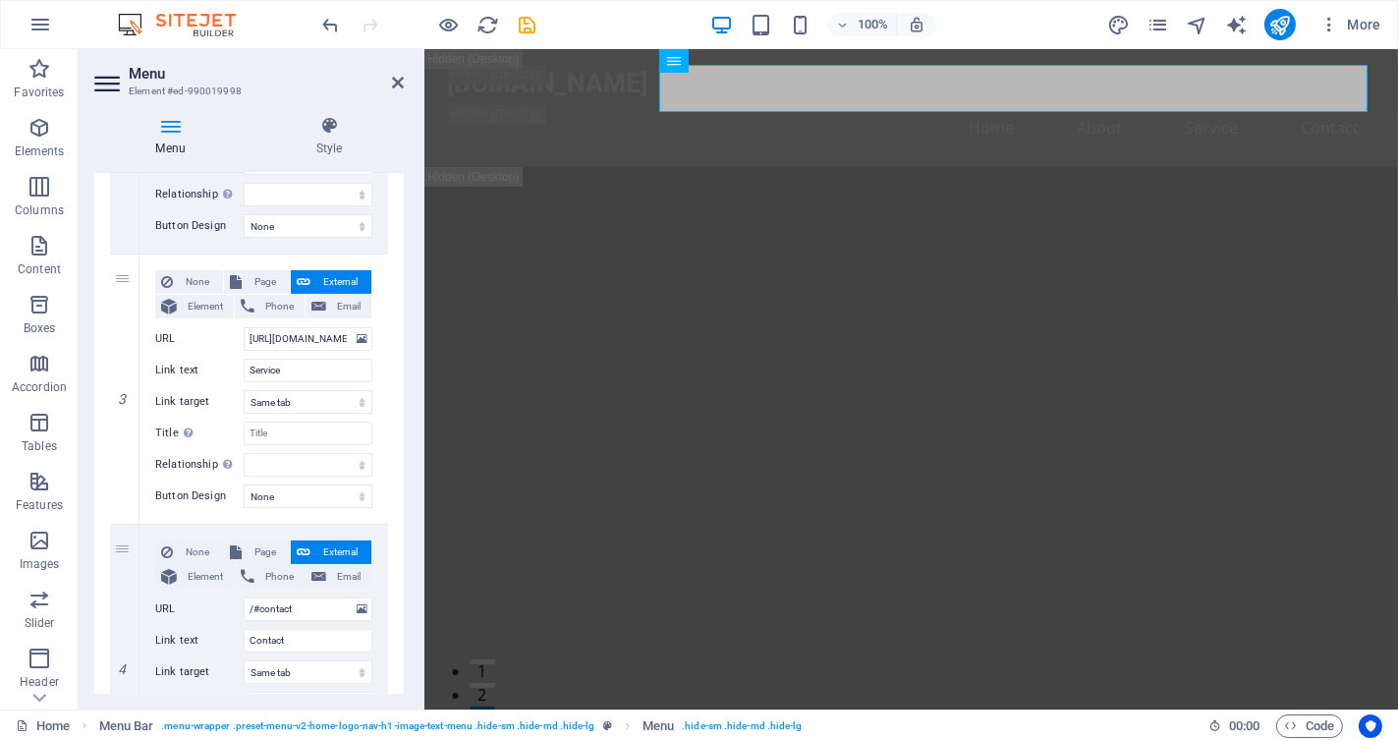
click at [386, 363] on div "1 None Page External Element Phone Email Page Home Subpage Legal Notice Privacy…" at bounding box center [249, 254] width 310 height 1112
click at [362, 339] on icon at bounding box center [362, 339] width 11 height 22
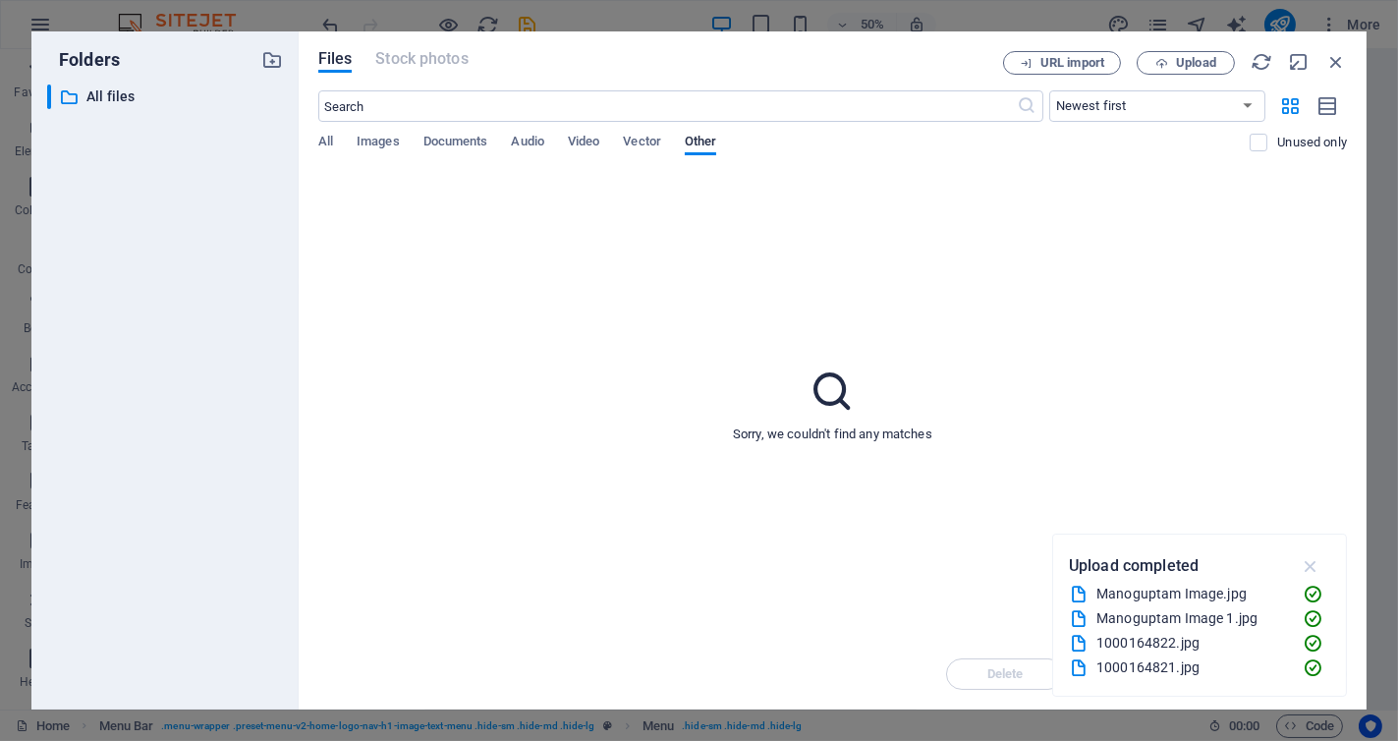
click at [1309, 567] on icon "button" at bounding box center [1311, 566] width 23 height 22
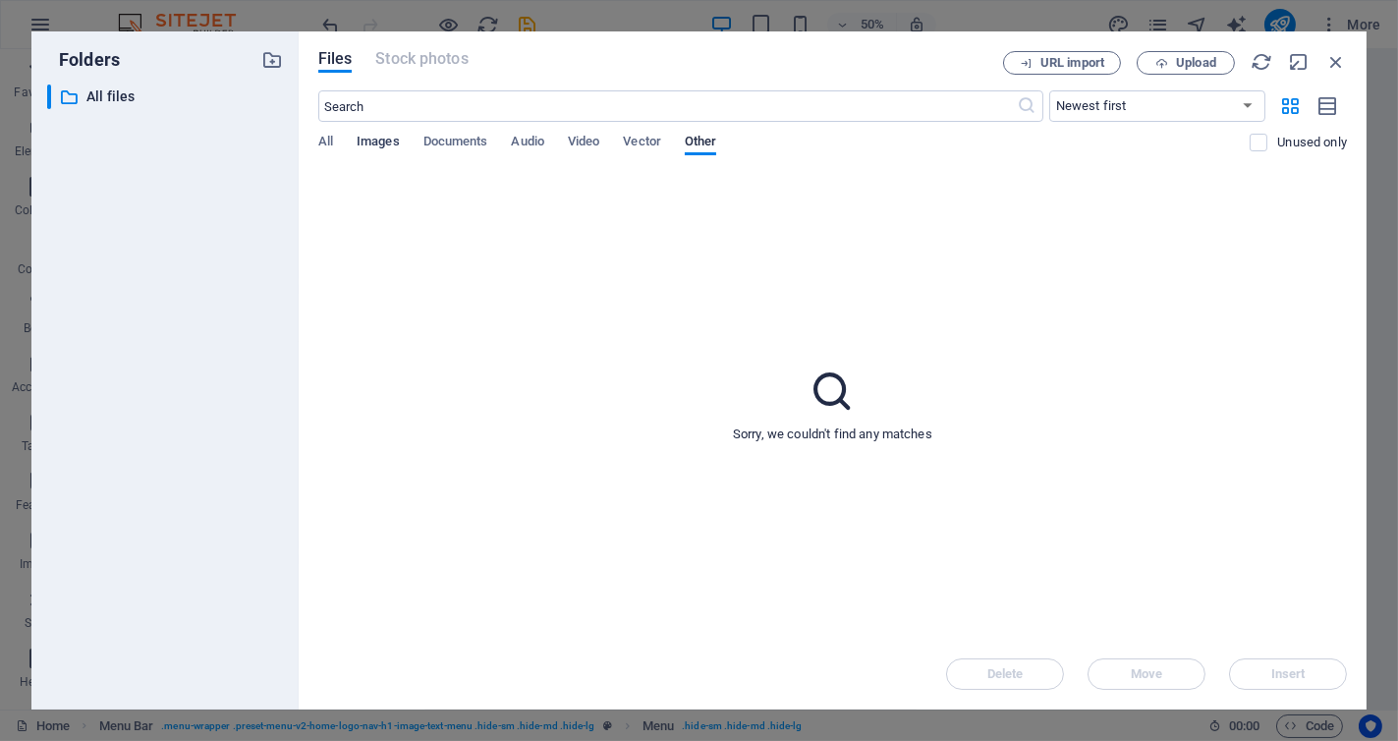
click at [376, 136] on span "Images" at bounding box center [378, 144] width 43 height 28
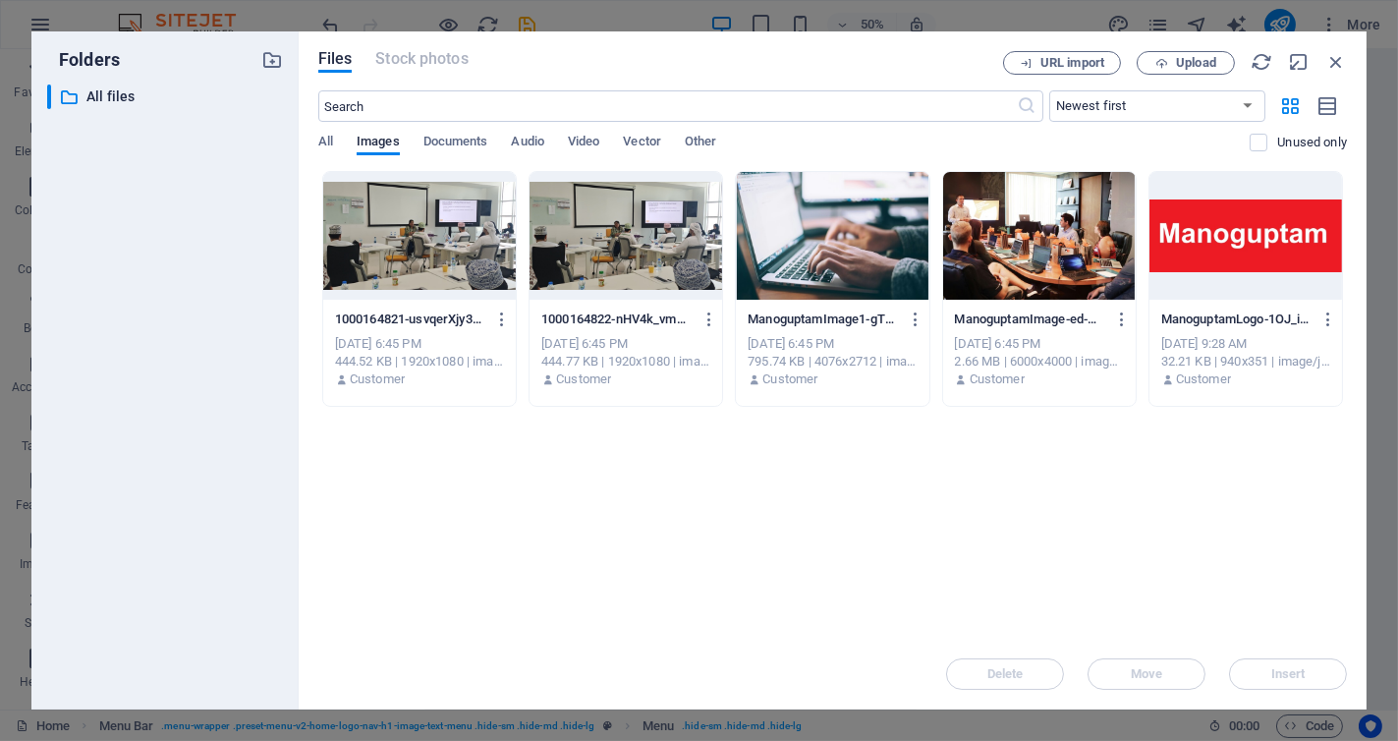
click at [890, 262] on div at bounding box center [832, 236] width 193 height 128
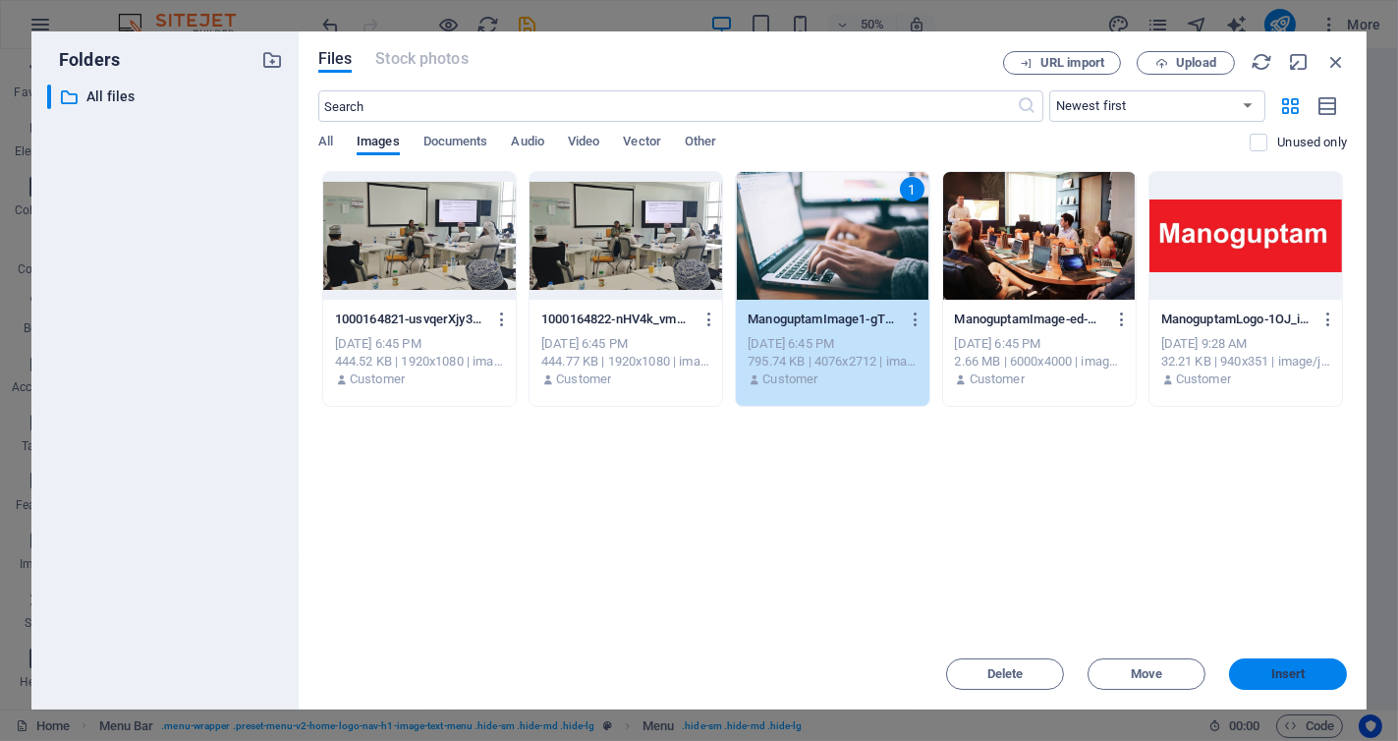
click at [1271, 682] on button "Insert" at bounding box center [1288, 673] width 118 height 31
select select
type input "[URL][DOMAIN_NAME]"
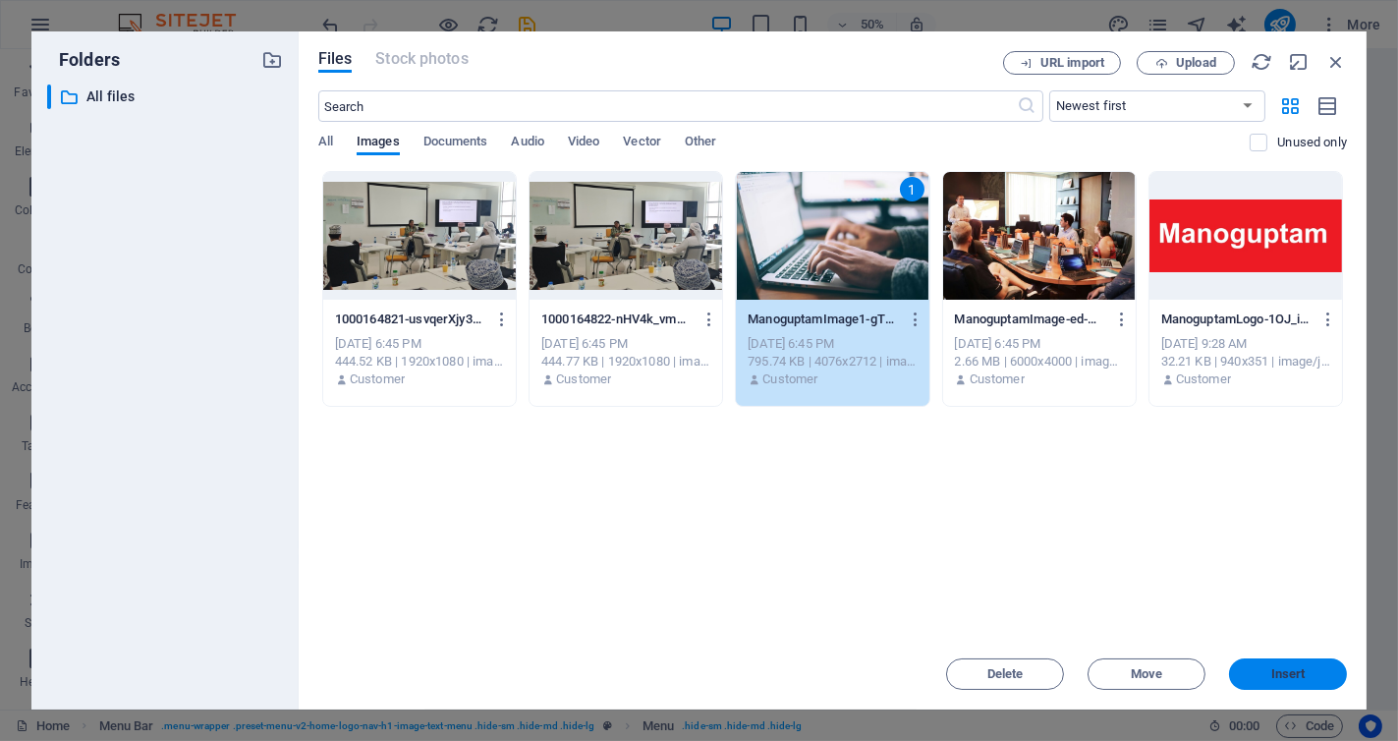
select select
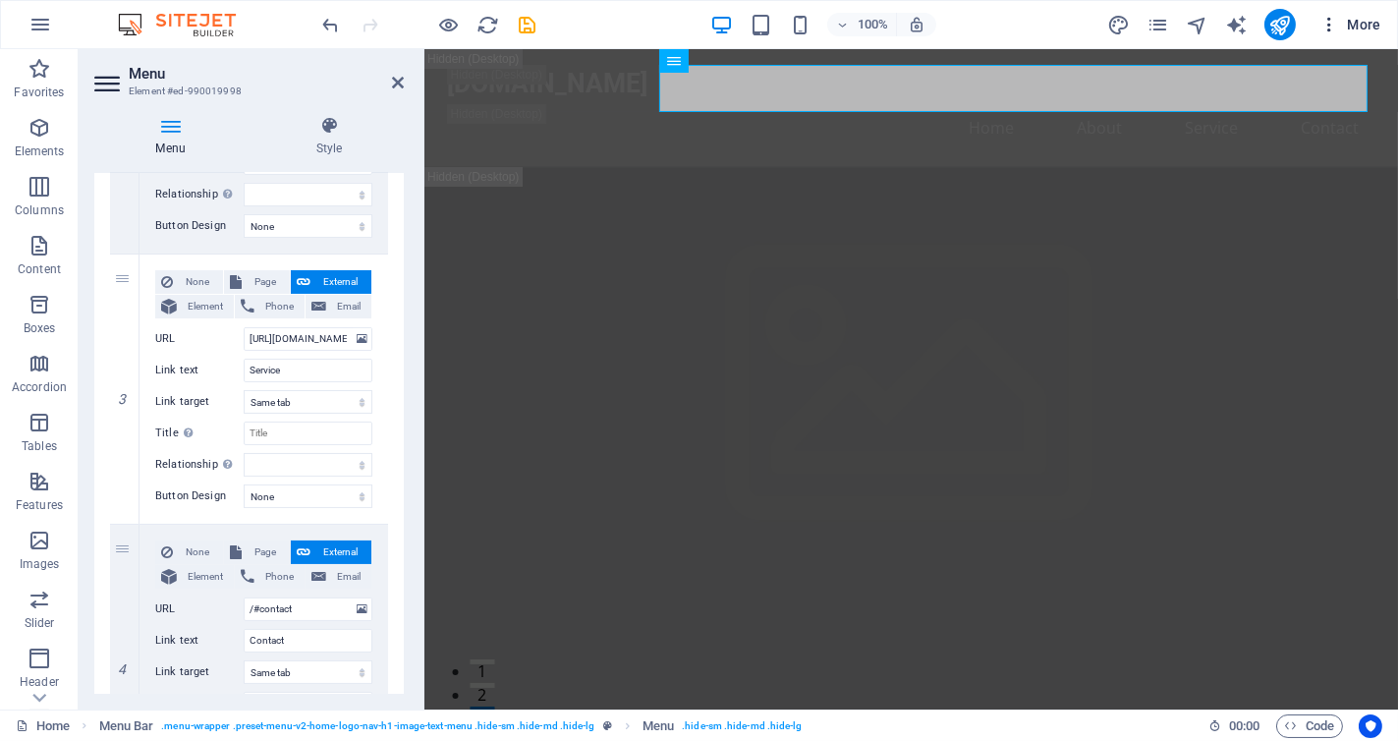
click at [1344, 29] on span "More" at bounding box center [1351, 25] width 62 height 20
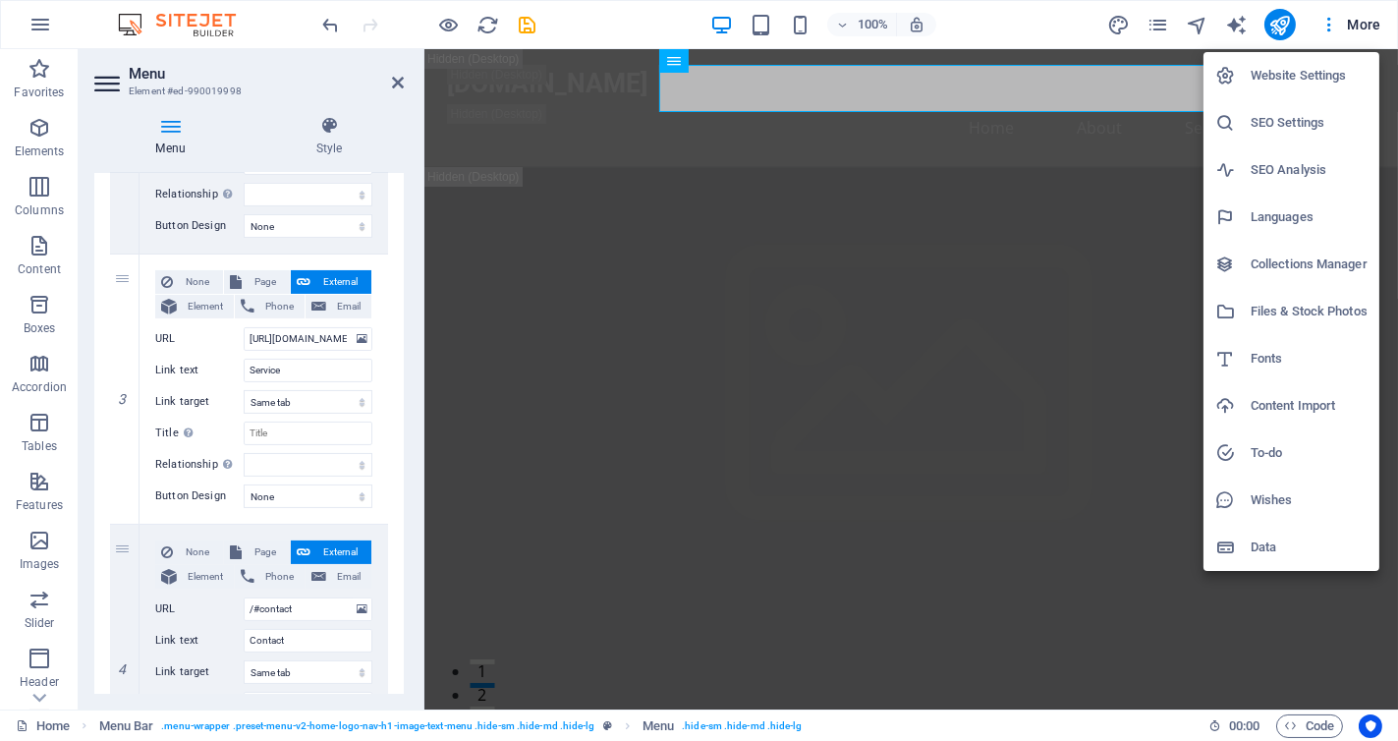
click at [1295, 127] on h6 "SEO Settings" at bounding box center [1309, 123] width 117 height 24
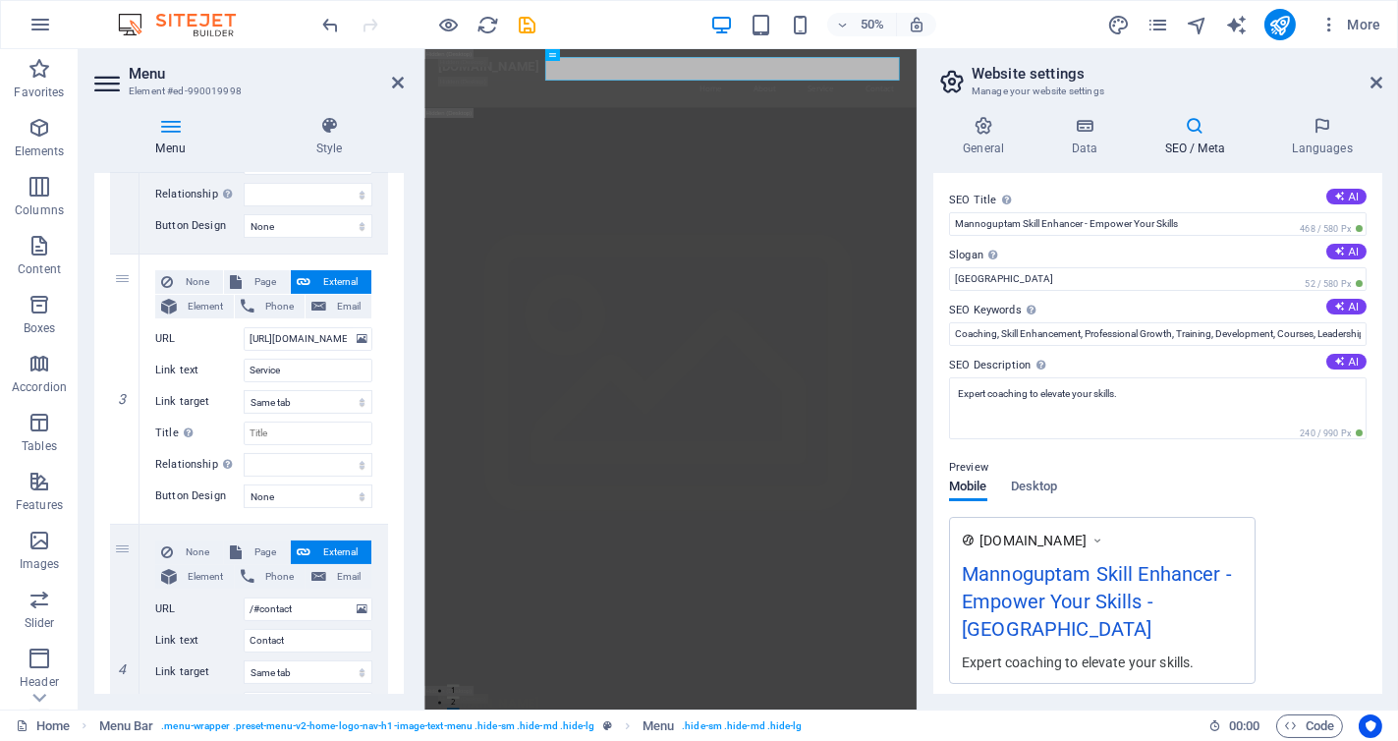
click at [1085, 546] on span "[DOMAIN_NAME]" at bounding box center [1033, 541] width 107 height 20
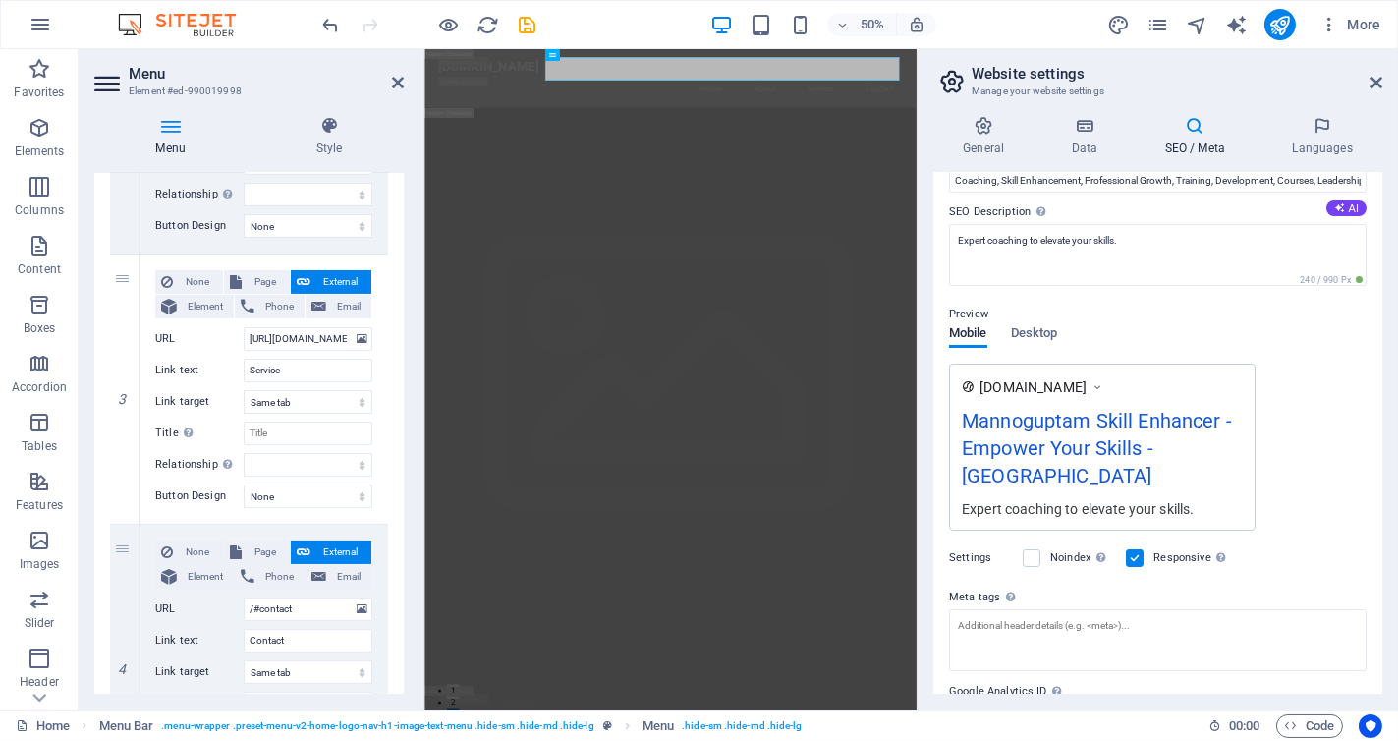
scroll to position [154, 0]
click at [1033, 333] on span "Desktop" at bounding box center [1034, 334] width 47 height 28
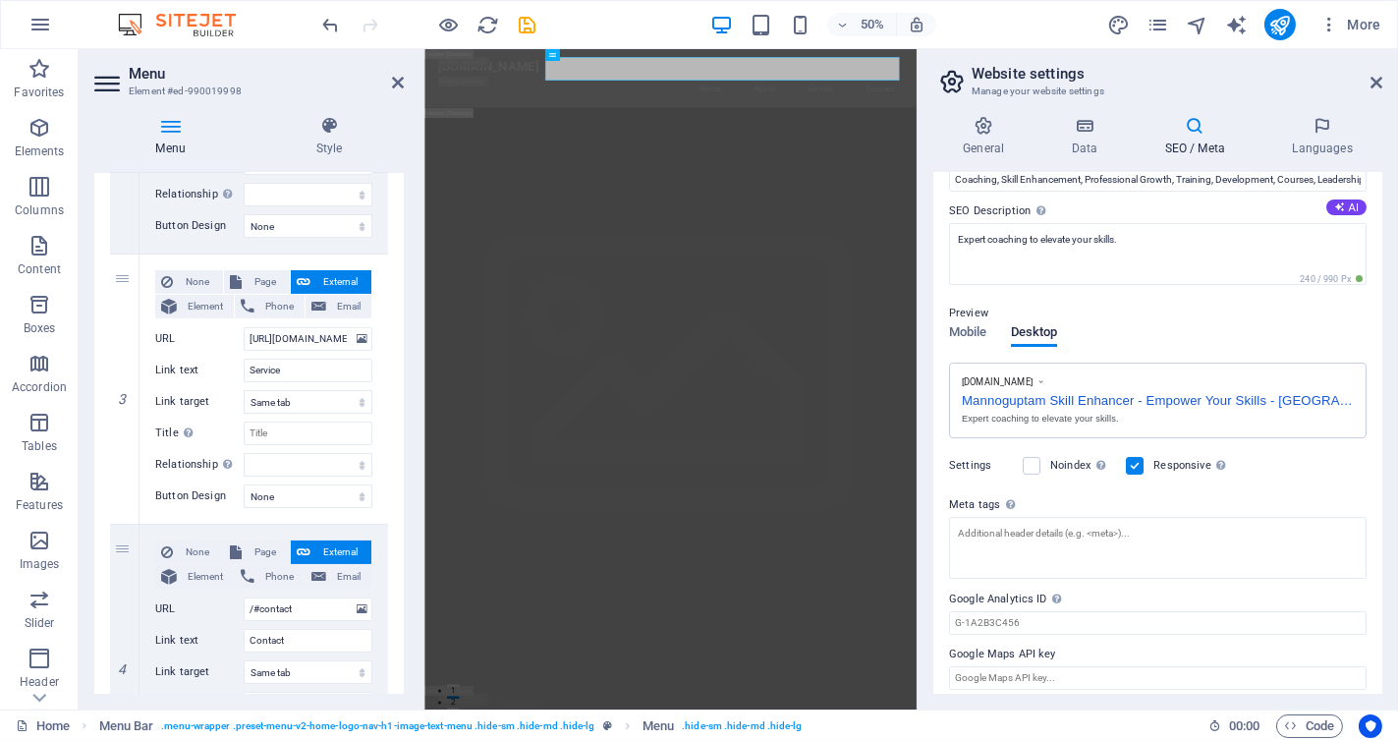
click at [1313, 395] on div "Mannoguptam Skill Enhancer - Empower Your Skills - [GEOGRAPHIC_DATA]" at bounding box center [1158, 398] width 392 height 21
click at [1297, 402] on div "Mannoguptam Skill Enhancer - Empower Your Skills - [GEOGRAPHIC_DATA]" at bounding box center [1158, 398] width 392 height 21
click at [1210, 396] on div "Mannoguptam Skill Enhancer - Empower Your Skills - [GEOGRAPHIC_DATA]" at bounding box center [1158, 398] width 392 height 21
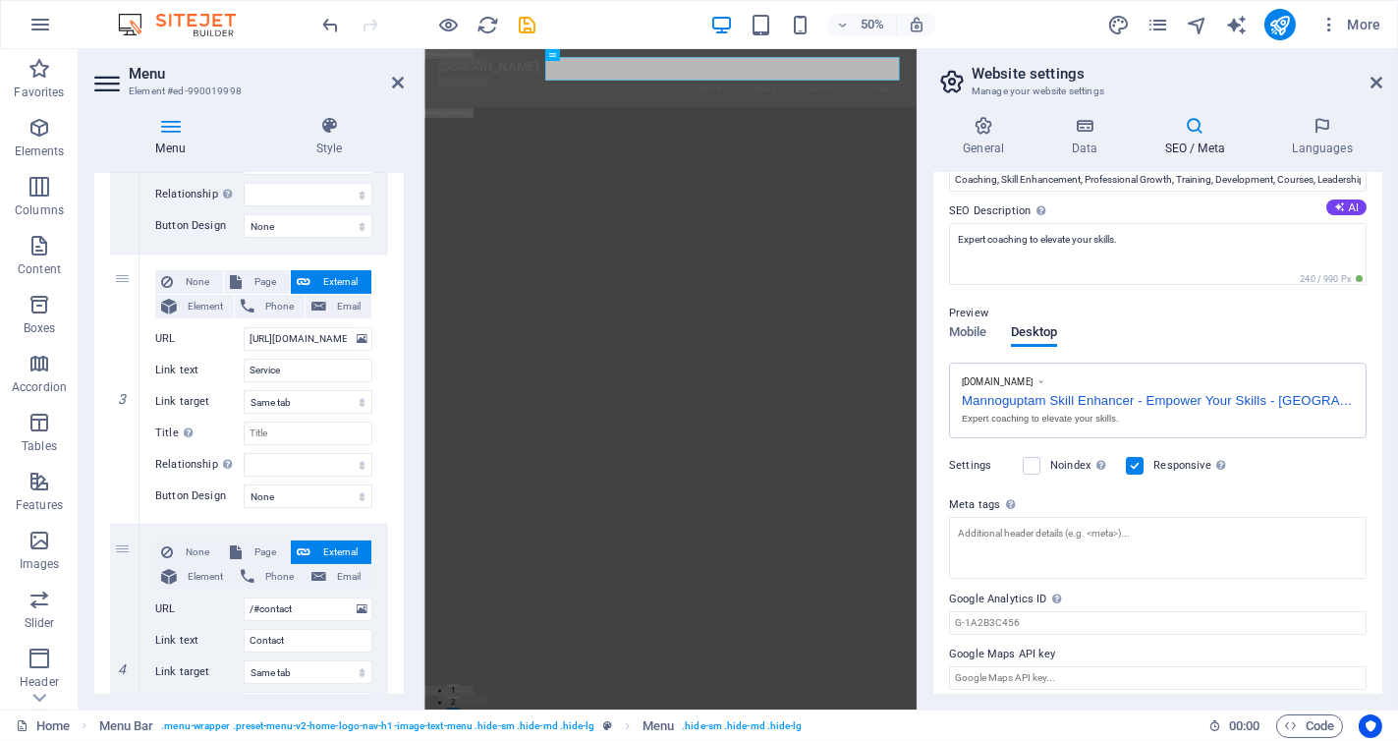
click at [1210, 396] on div "Mannoguptam Skill Enhancer - Empower Your Skills - [GEOGRAPHIC_DATA]" at bounding box center [1158, 398] width 392 height 21
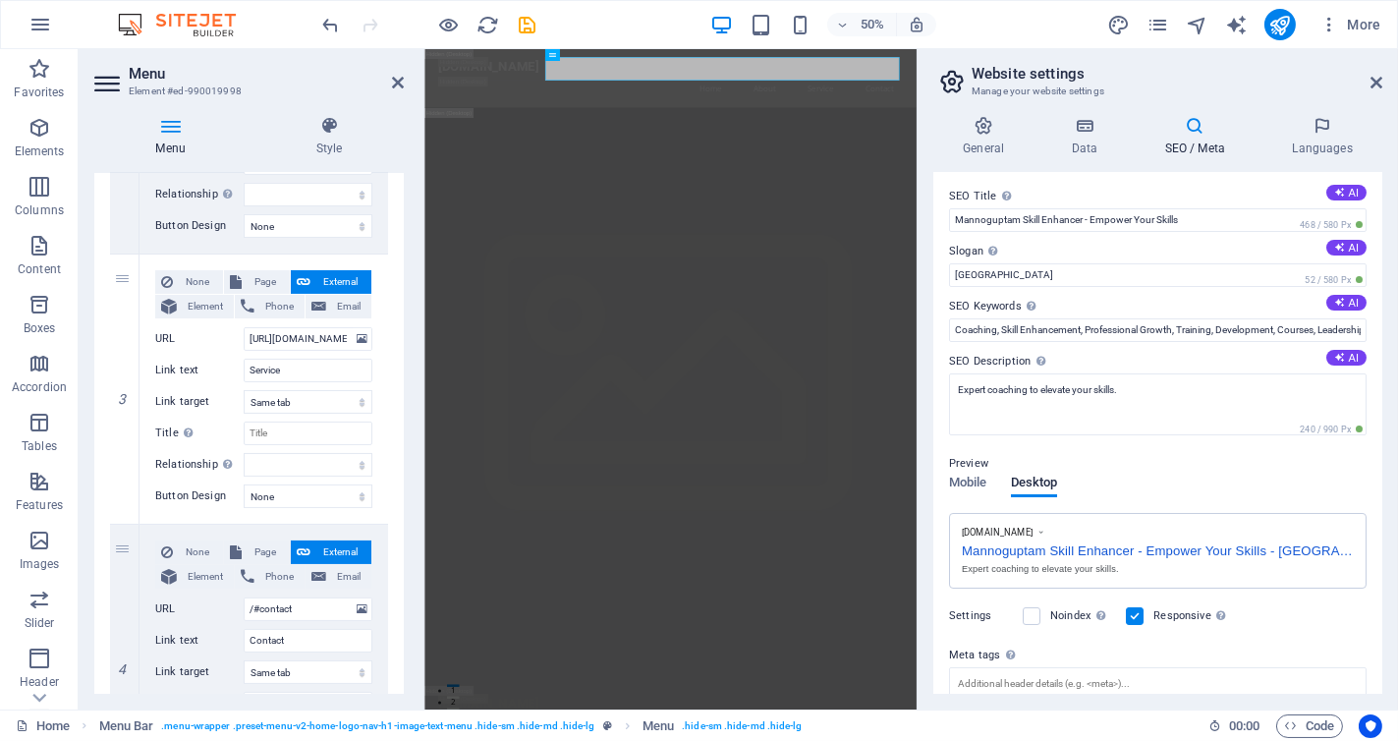
scroll to position [0, 0]
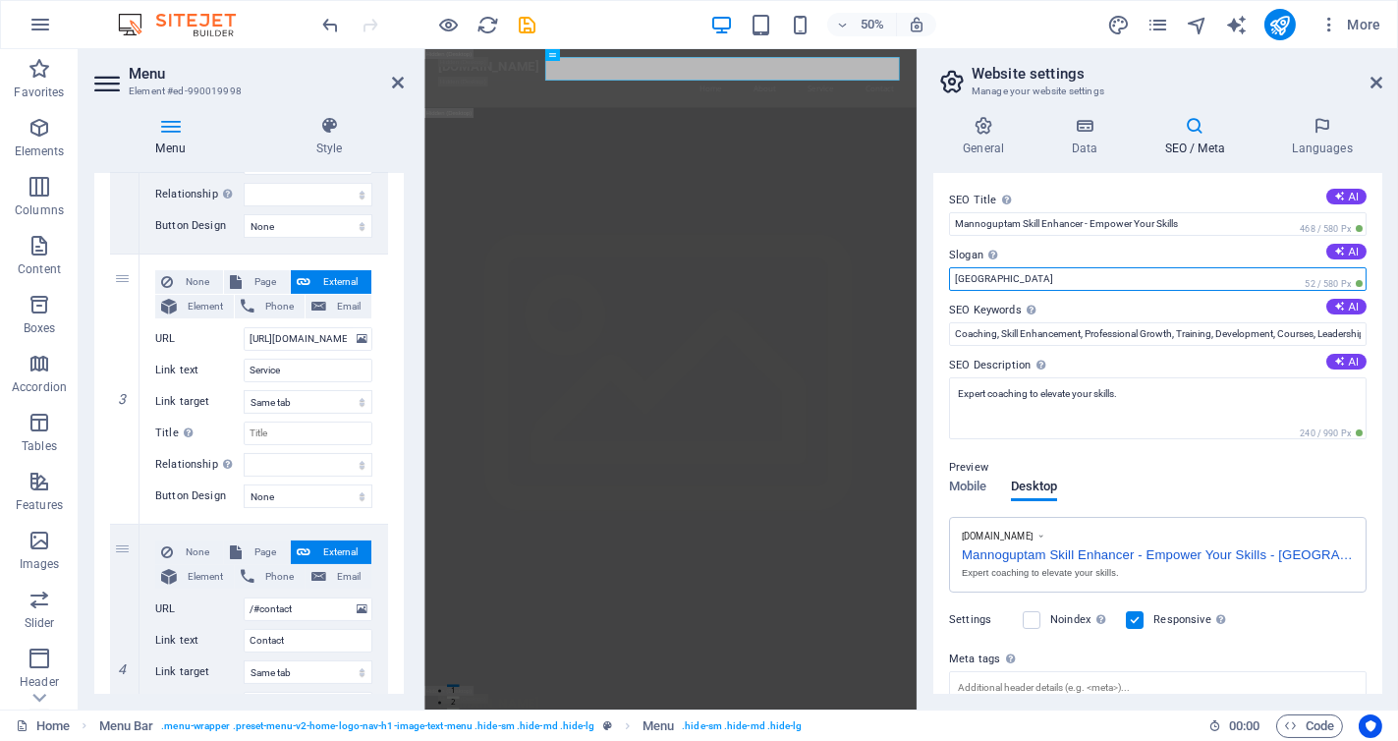
click at [1049, 282] on input "[GEOGRAPHIC_DATA]" at bounding box center [1158, 279] width 418 height 24
type input "B"
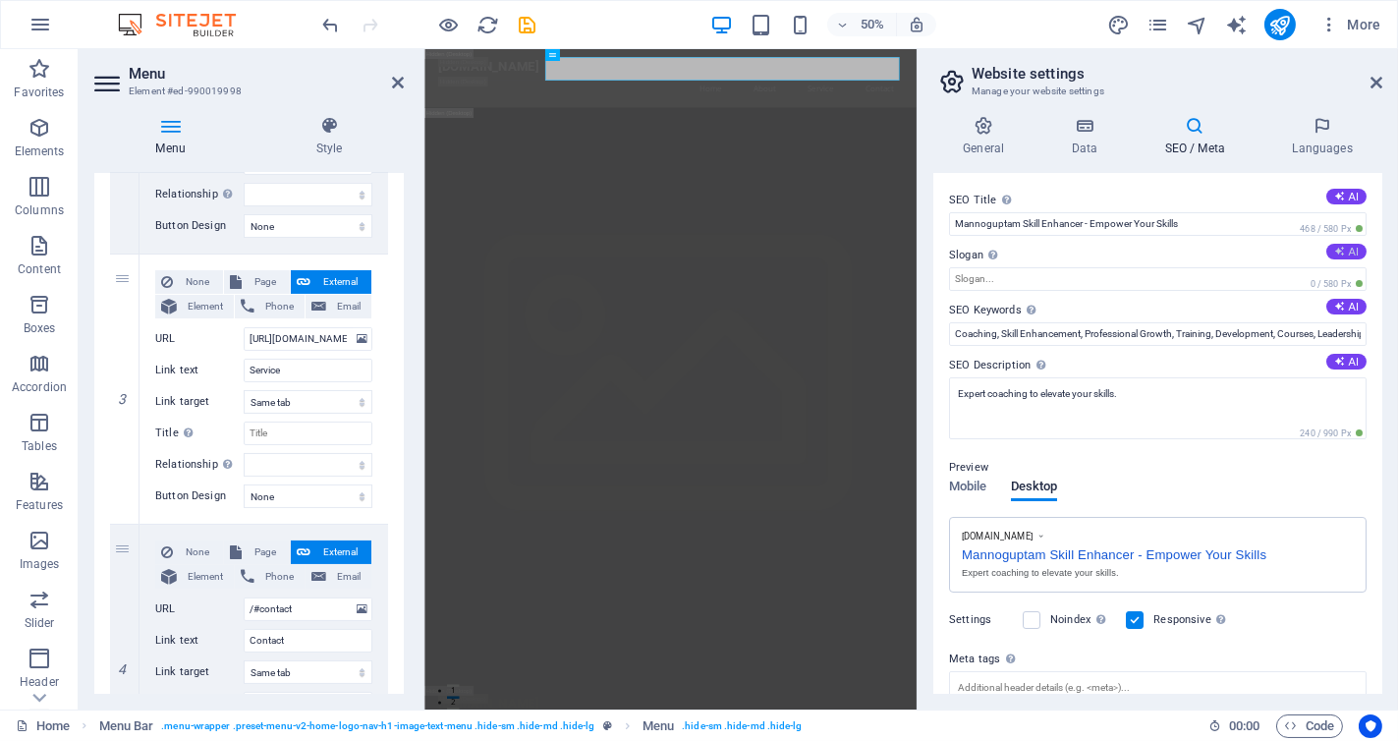
click at [1335, 248] on icon at bounding box center [1340, 251] width 11 height 11
click at [1090, 275] on input "Slogan The slogan of your website. AI" at bounding box center [1158, 279] width 418 height 24
type input "Empowering Growth Through Expert Coaching."
click at [1170, 337] on input "Coaching, Skill Enhancement, Professional Growth, Training, Development, Course…" at bounding box center [1158, 334] width 418 height 24
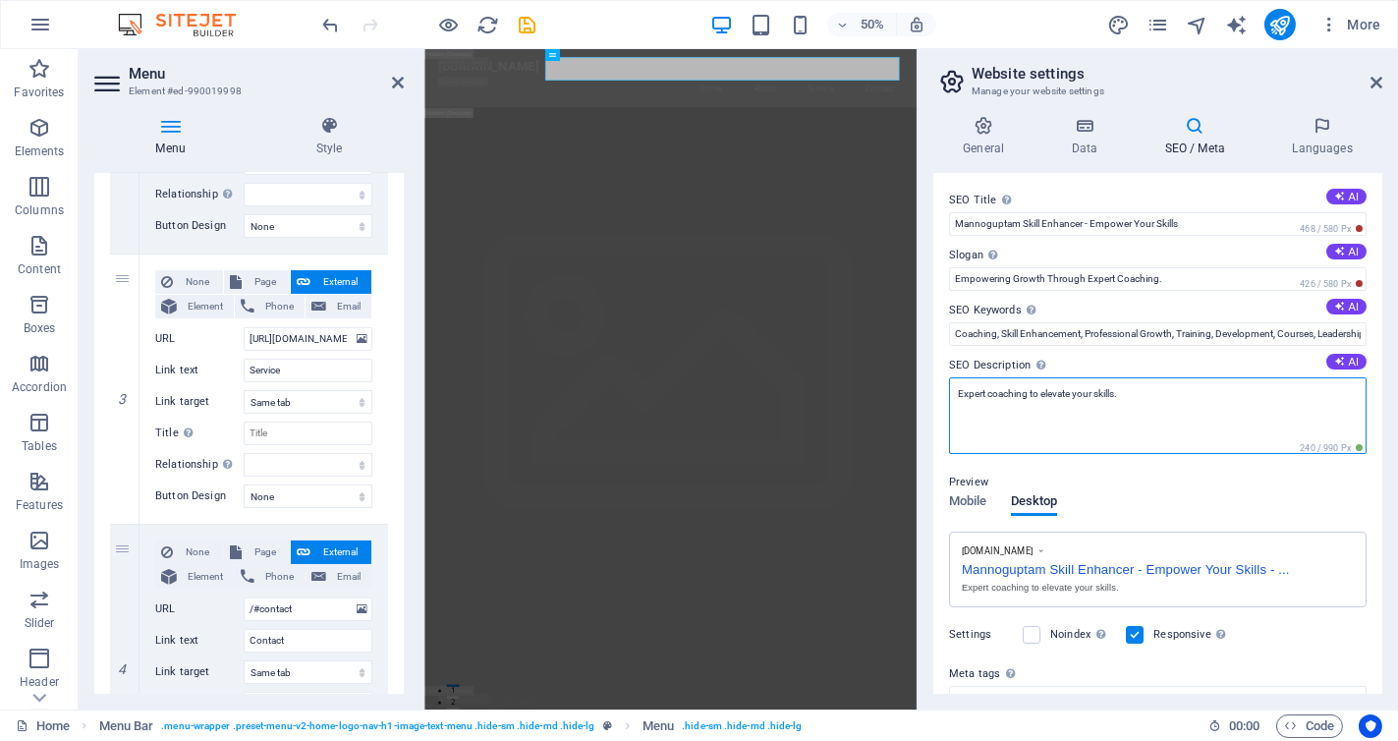
click at [1139, 392] on textarea "Expert coaching to elevate your skills." at bounding box center [1158, 415] width 418 height 77
click at [1339, 364] on icon at bounding box center [1340, 361] width 11 height 11
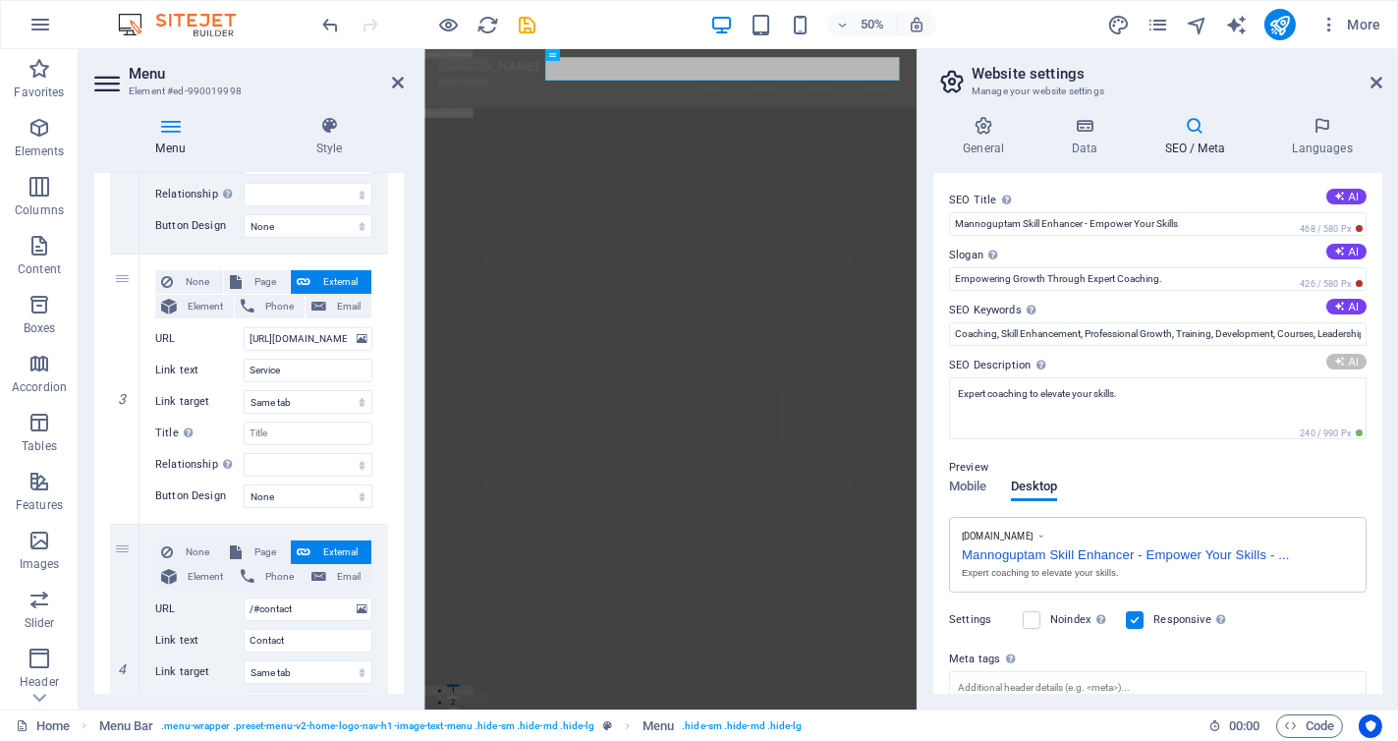
type textarea "Unlock your potential with expert coaching at Mannoguptam. Join us for personal…"
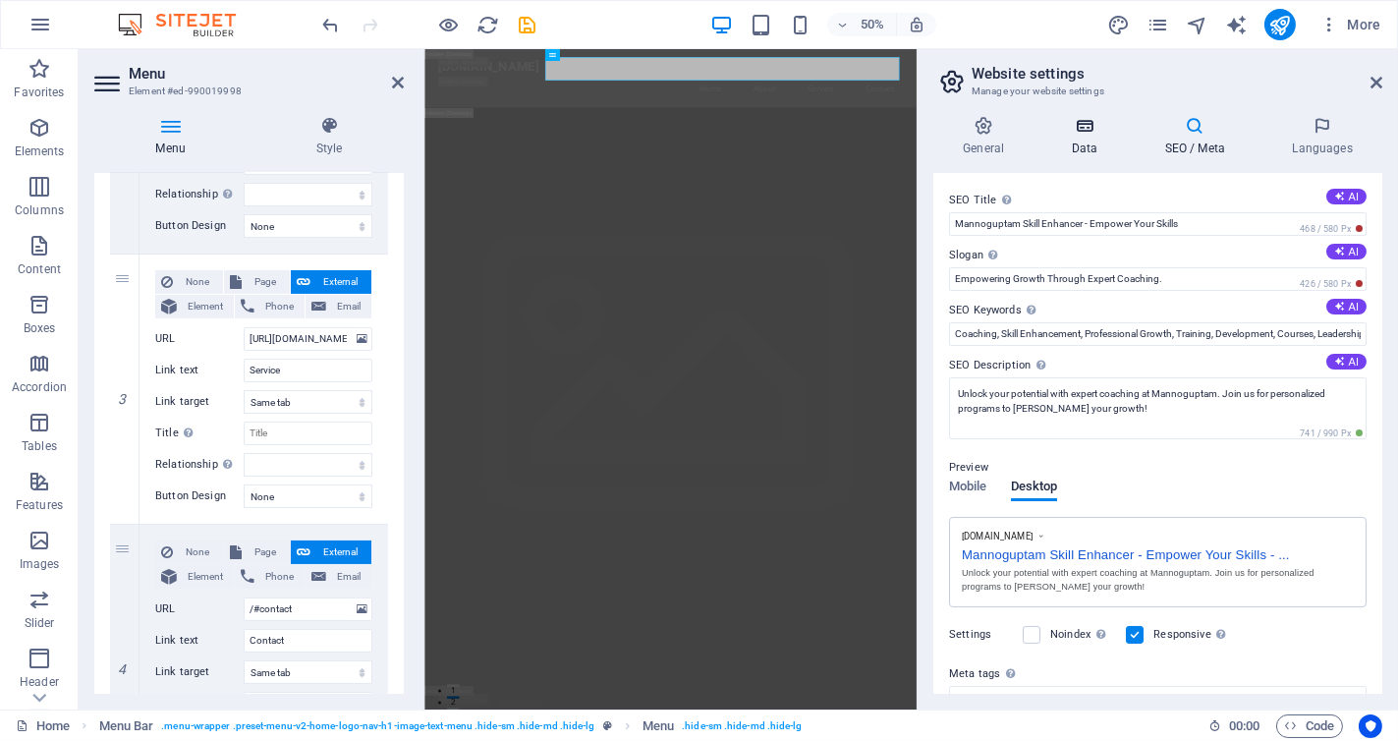
click at [1081, 138] on h4 "Data" at bounding box center [1088, 136] width 93 height 41
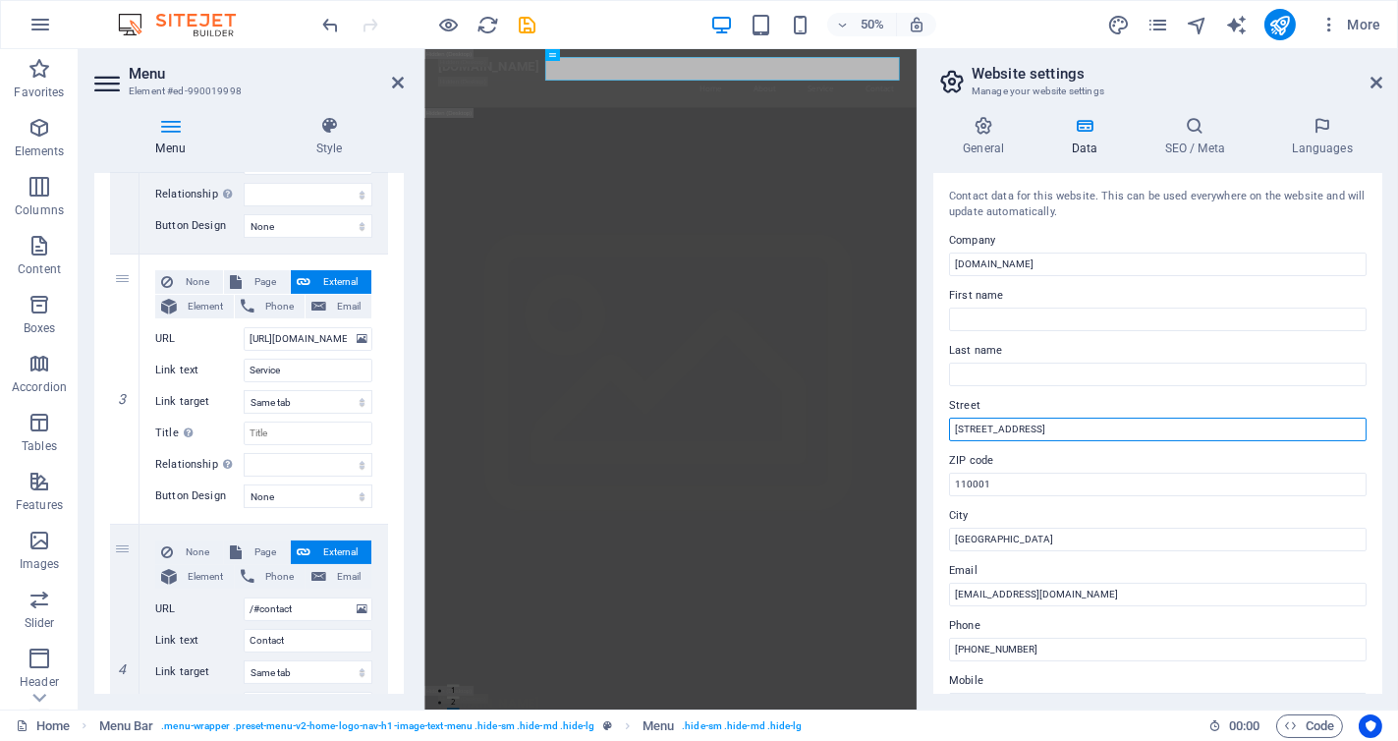
click at [1034, 435] on input "[STREET_ADDRESS]" at bounding box center [1158, 430] width 418 height 24
type input "1"
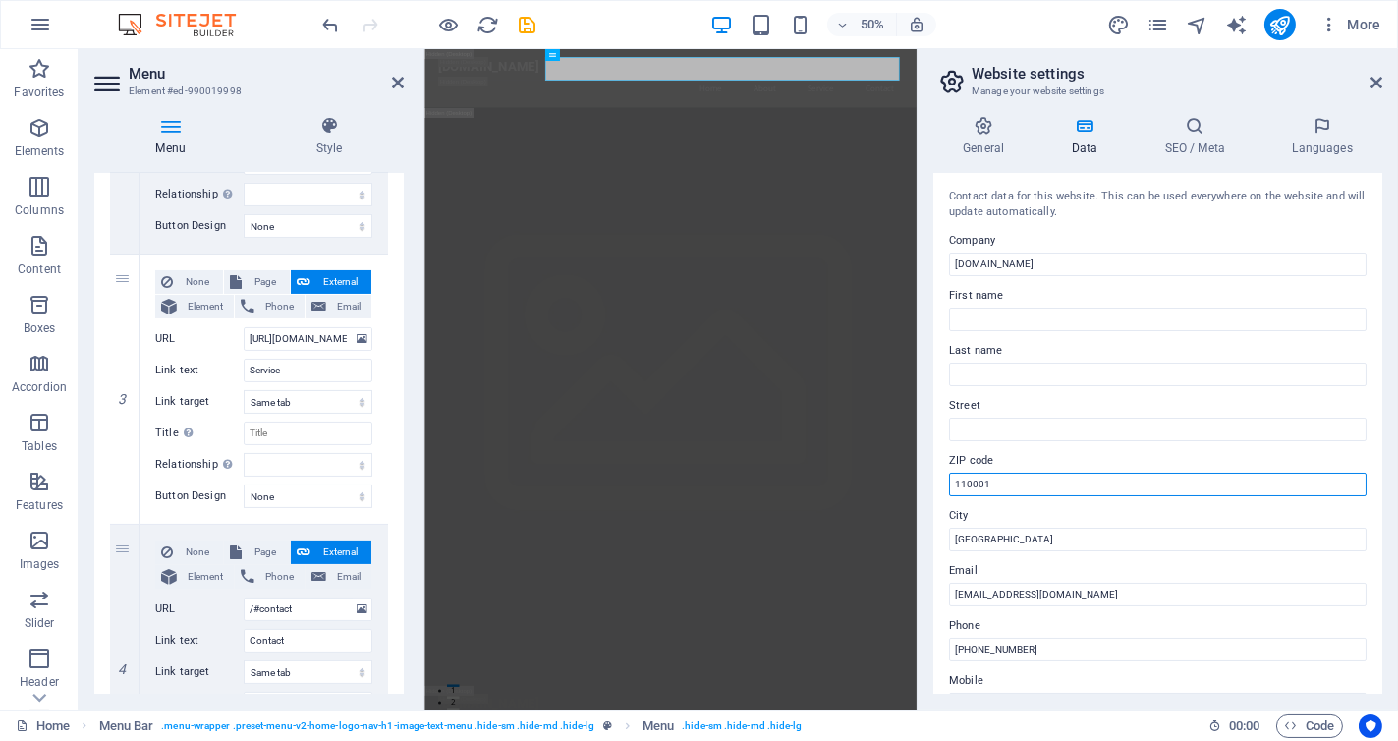
click at [1020, 489] on input "110001" at bounding box center [1158, 485] width 418 height 24
type input "1"
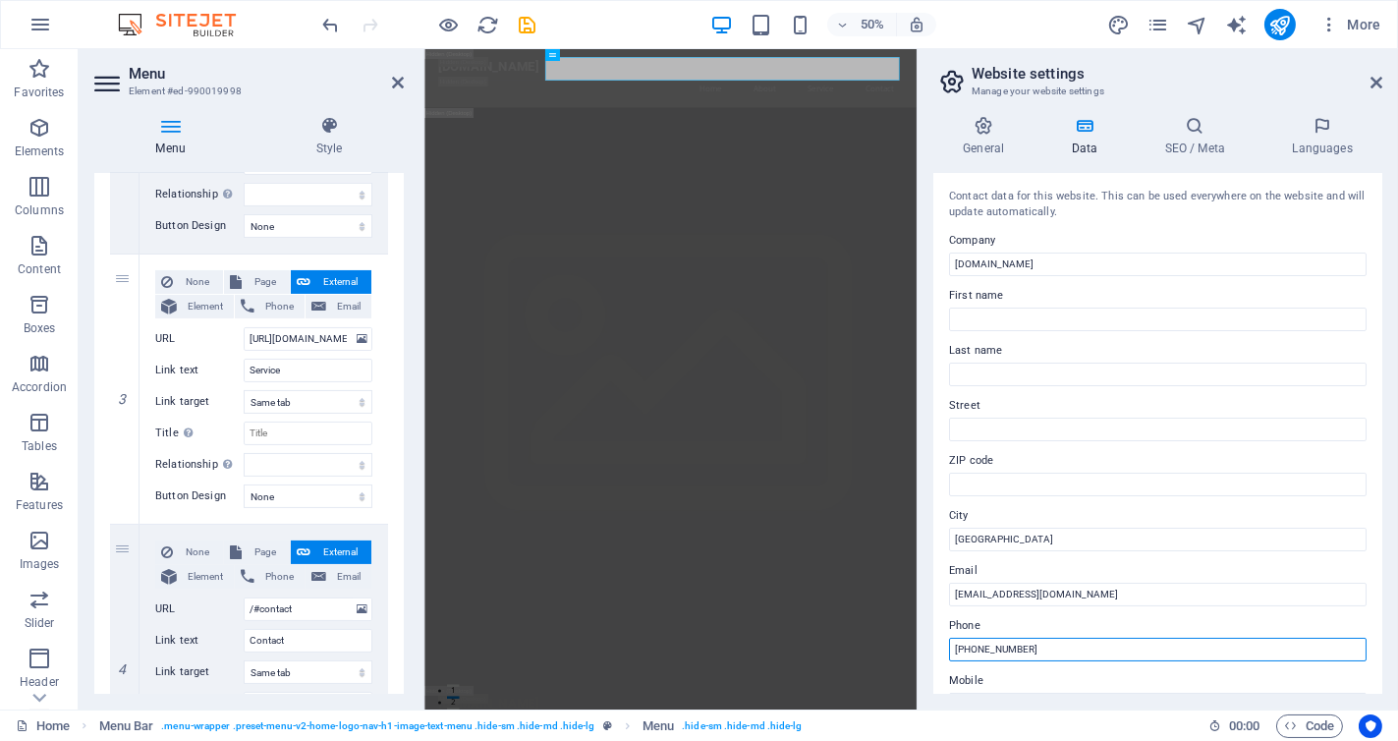
click at [1046, 651] on input "[PHONE_NUMBER]" at bounding box center [1158, 650] width 418 height 24
type input "+"
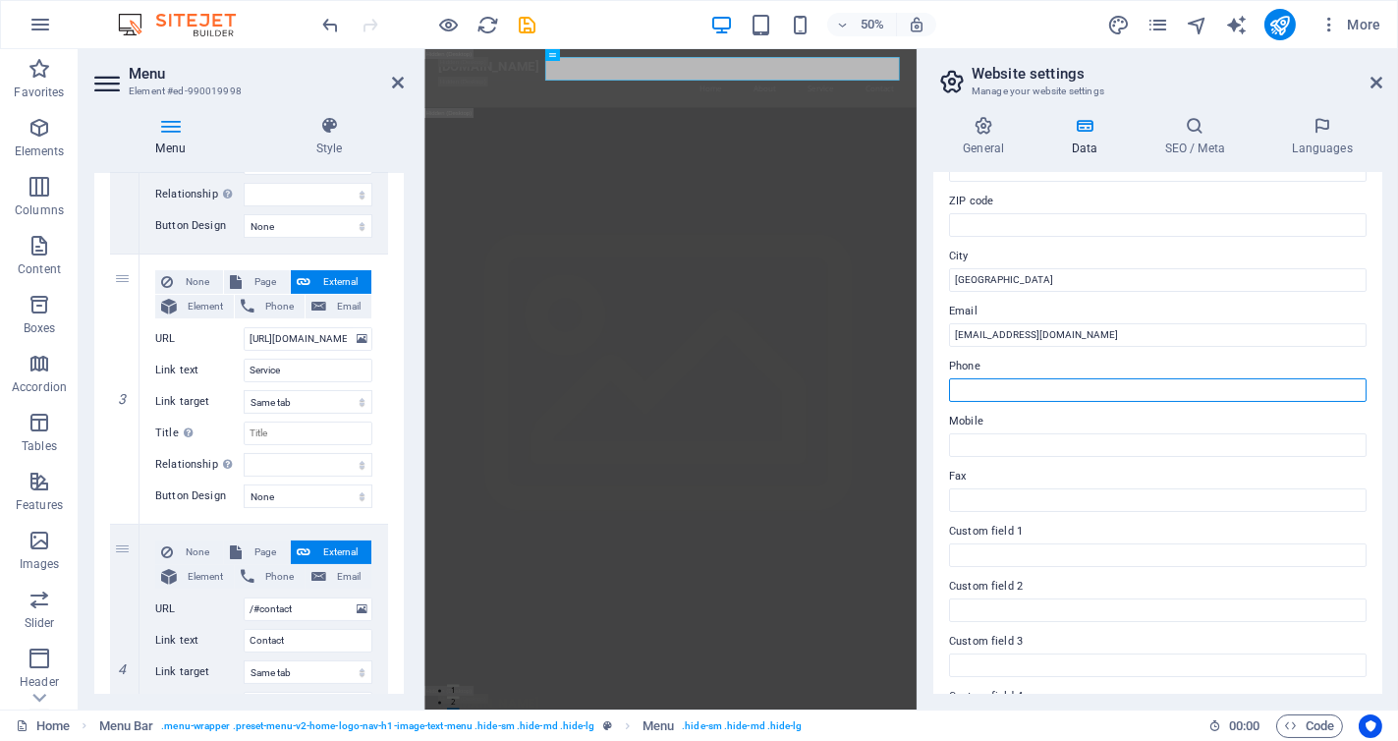
scroll to position [271, 0]
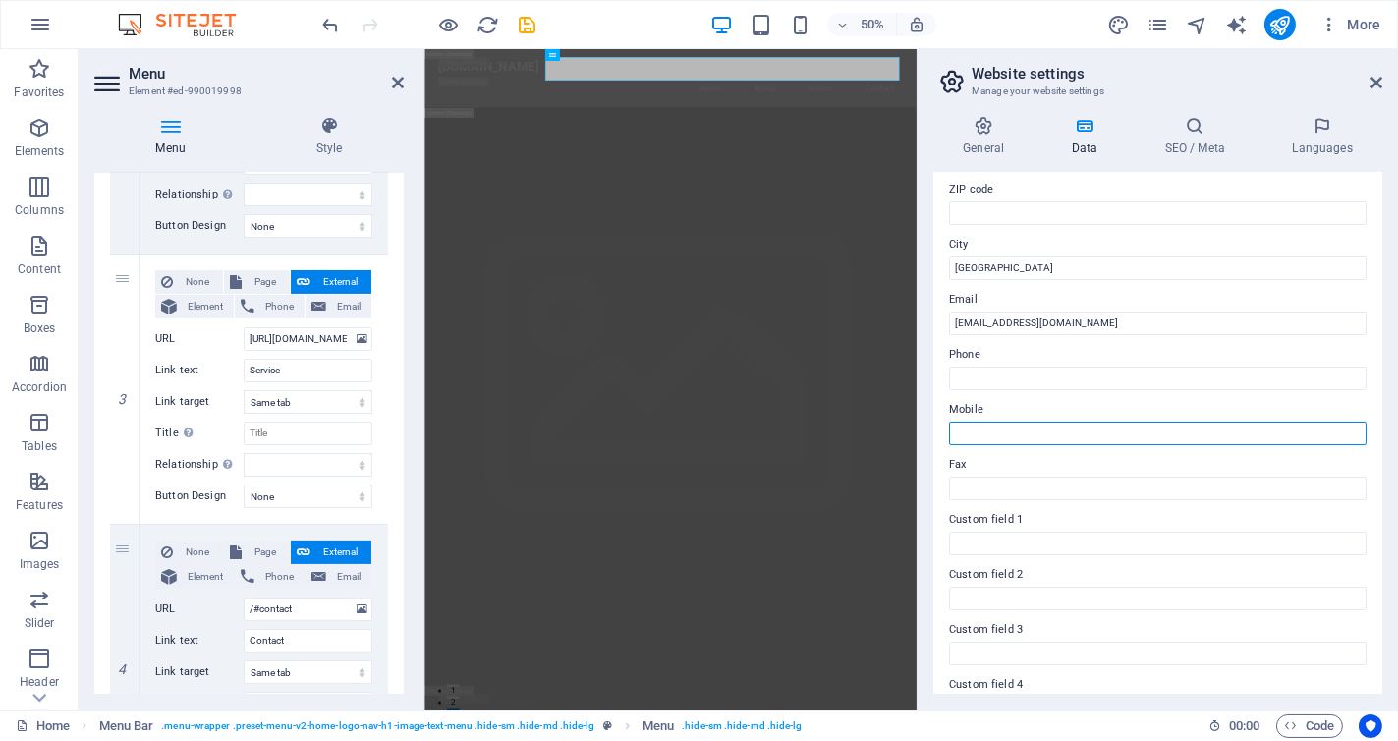
click at [1010, 431] on input "Mobile" at bounding box center [1158, 434] width 418 height 24
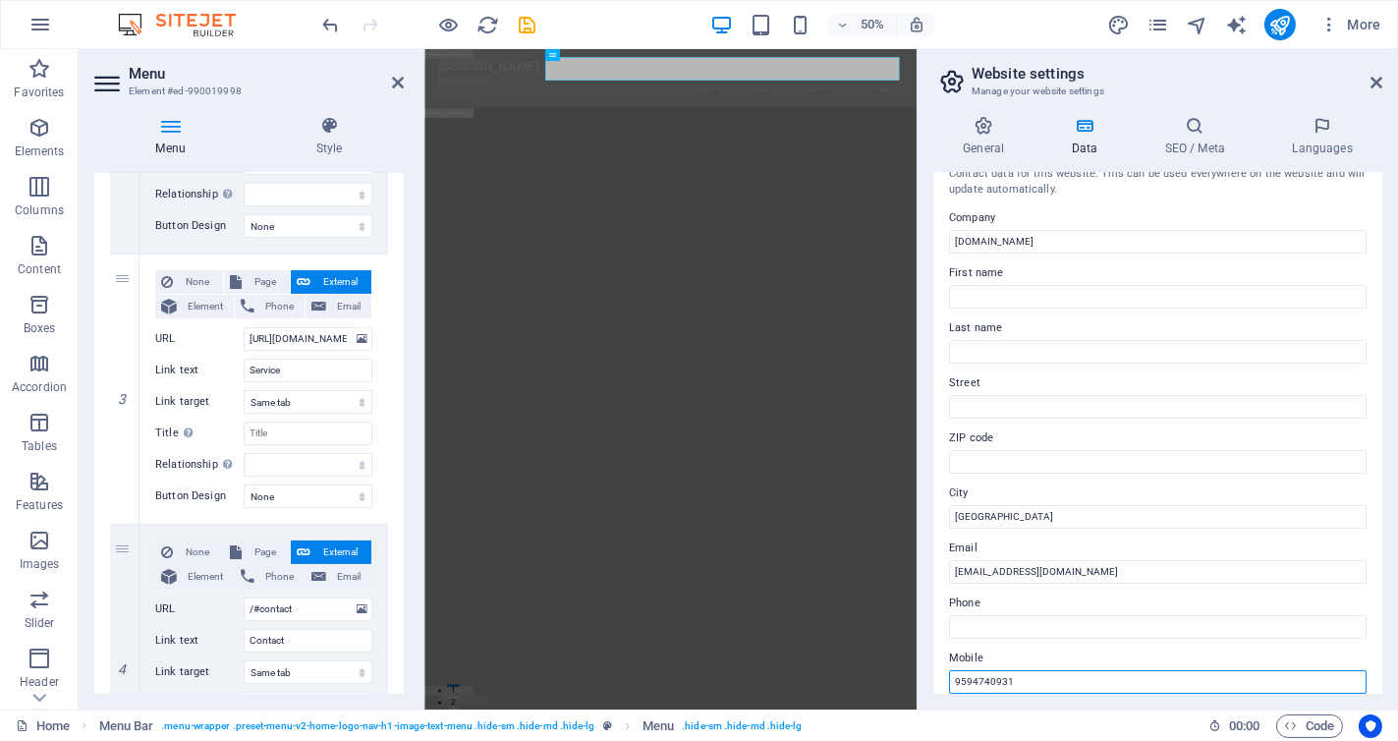
scroll to position [0, 0]
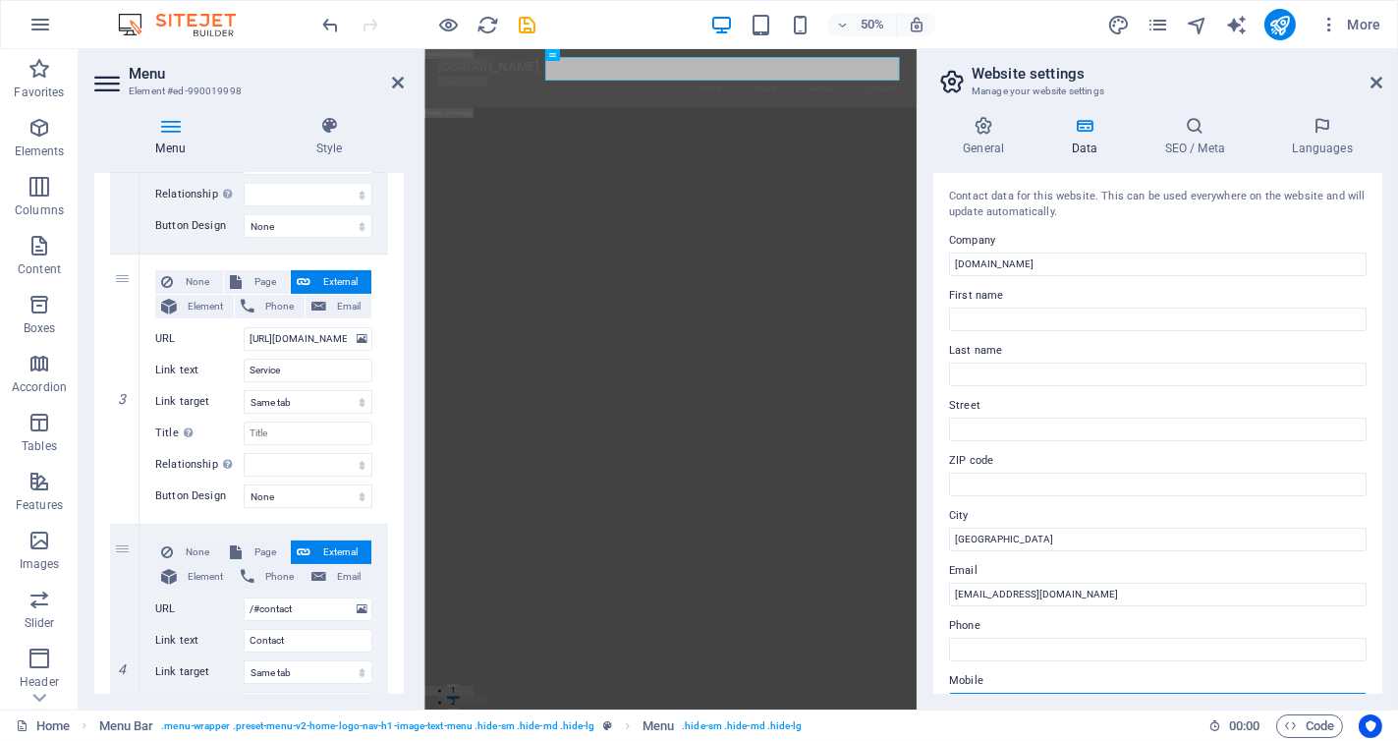
type input "9594740931"
click at [1284, 99] on h3 "Manage your website settings" at bounding box center [1157, 92] width 371 height 18
click at [1287, 95] on h3 "Manage your website settings" at bounding box center [1157, 92] width 371 height 18
click at [272, 279] on span "Page" at bounding box center [266, 282] width 36 height 24
select select
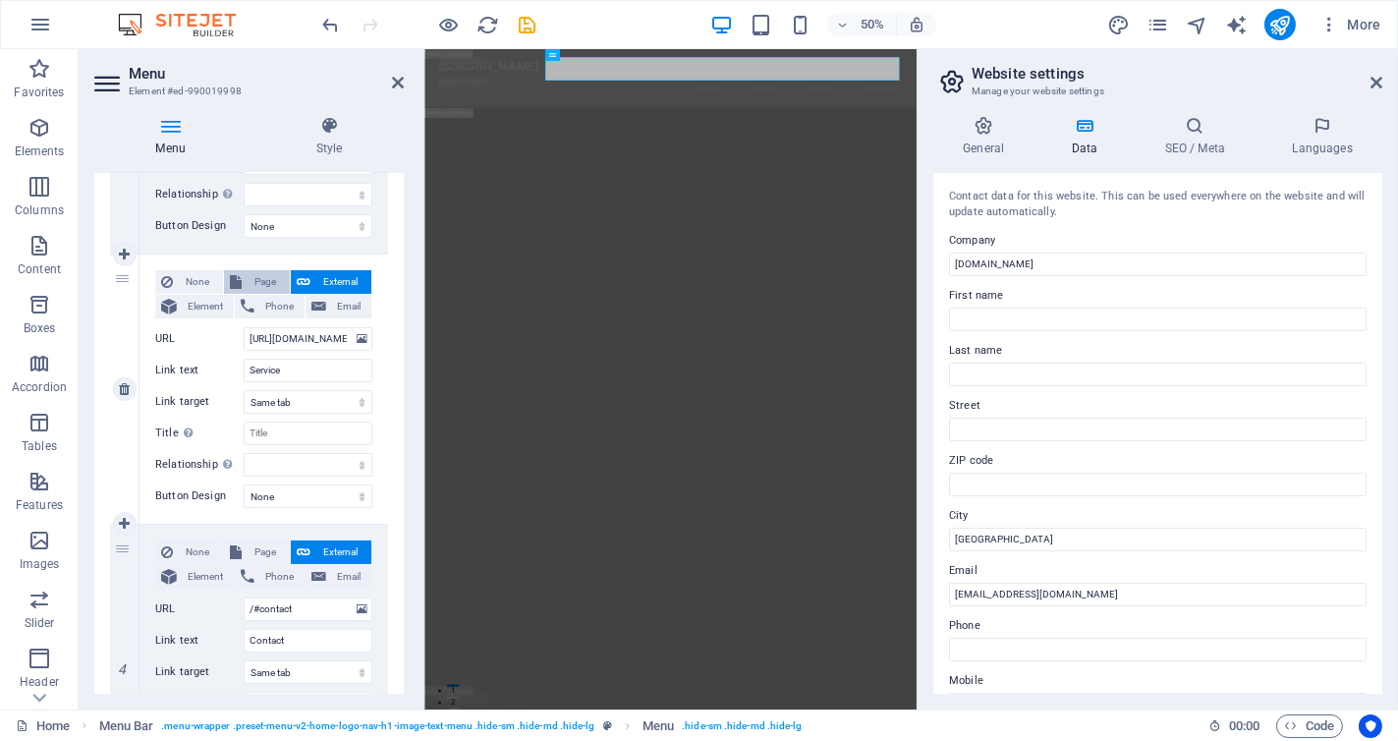
select select
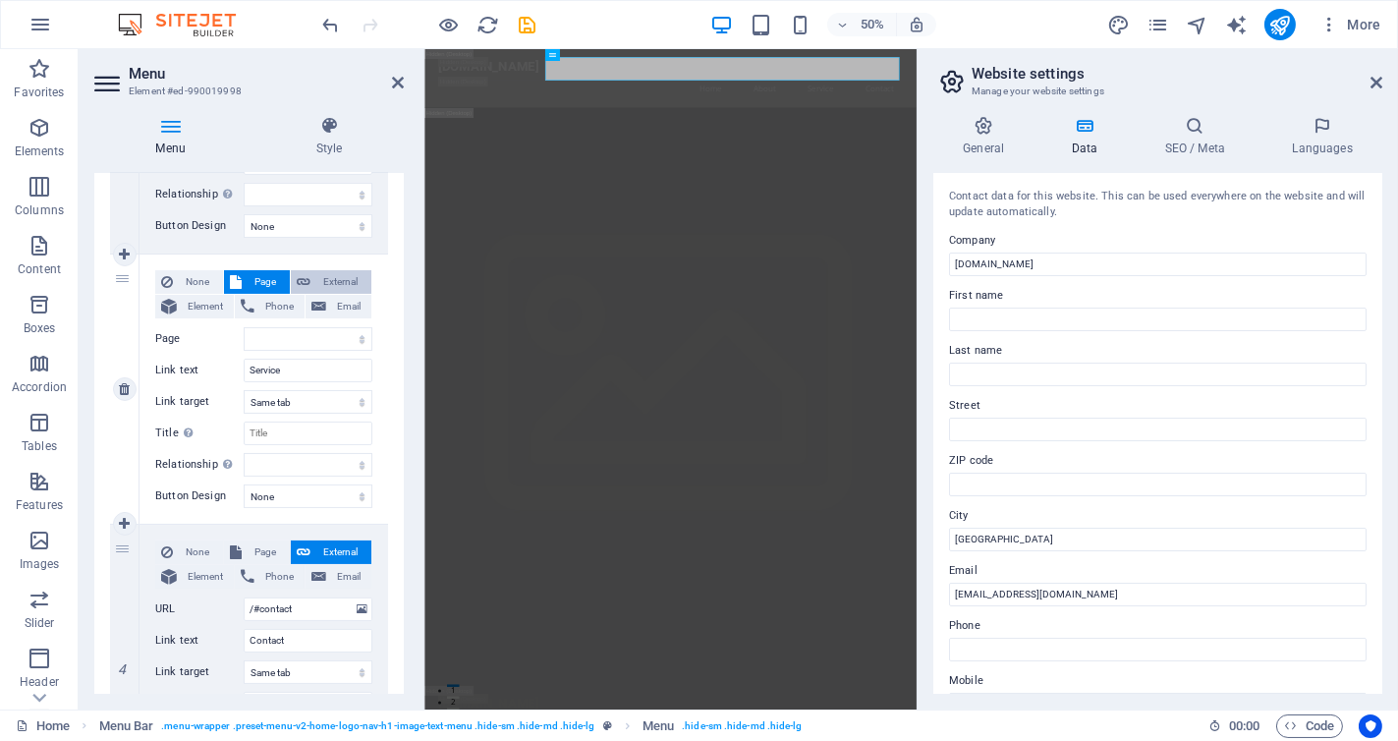
click at [330, 275] on span "External" at bounding box center [340, 282] width 49 height 24
select select
select select "blank"
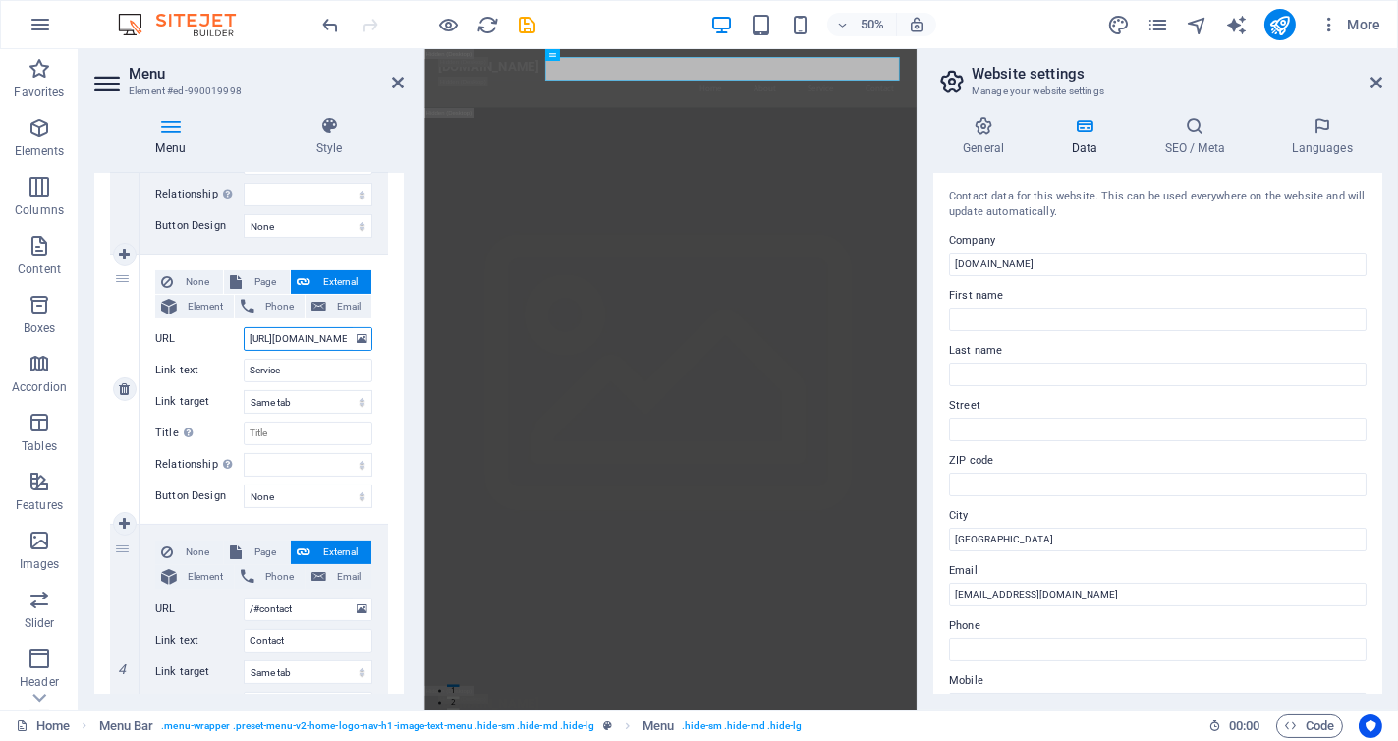
select select
click at [268, 283] on span "Page" at bounding box center [266, 282] width 36 height 24
select select
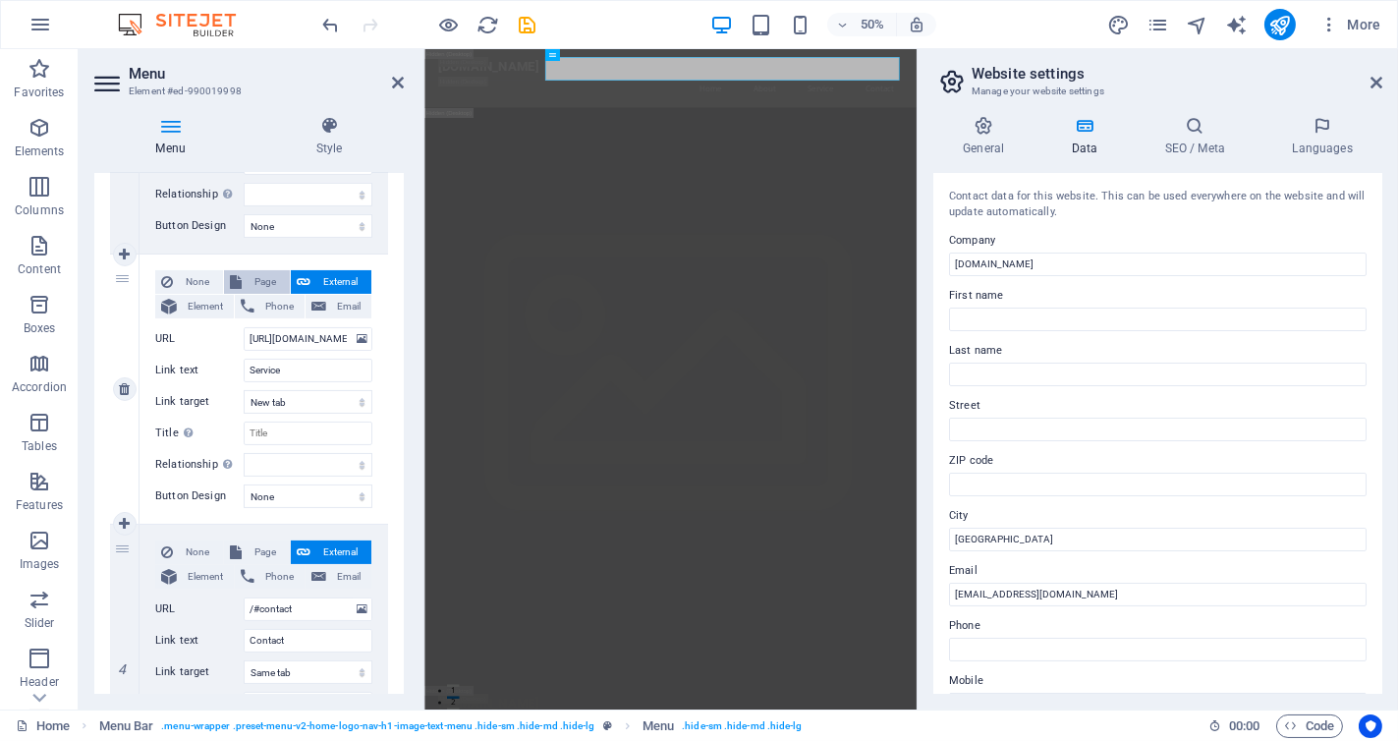
select select
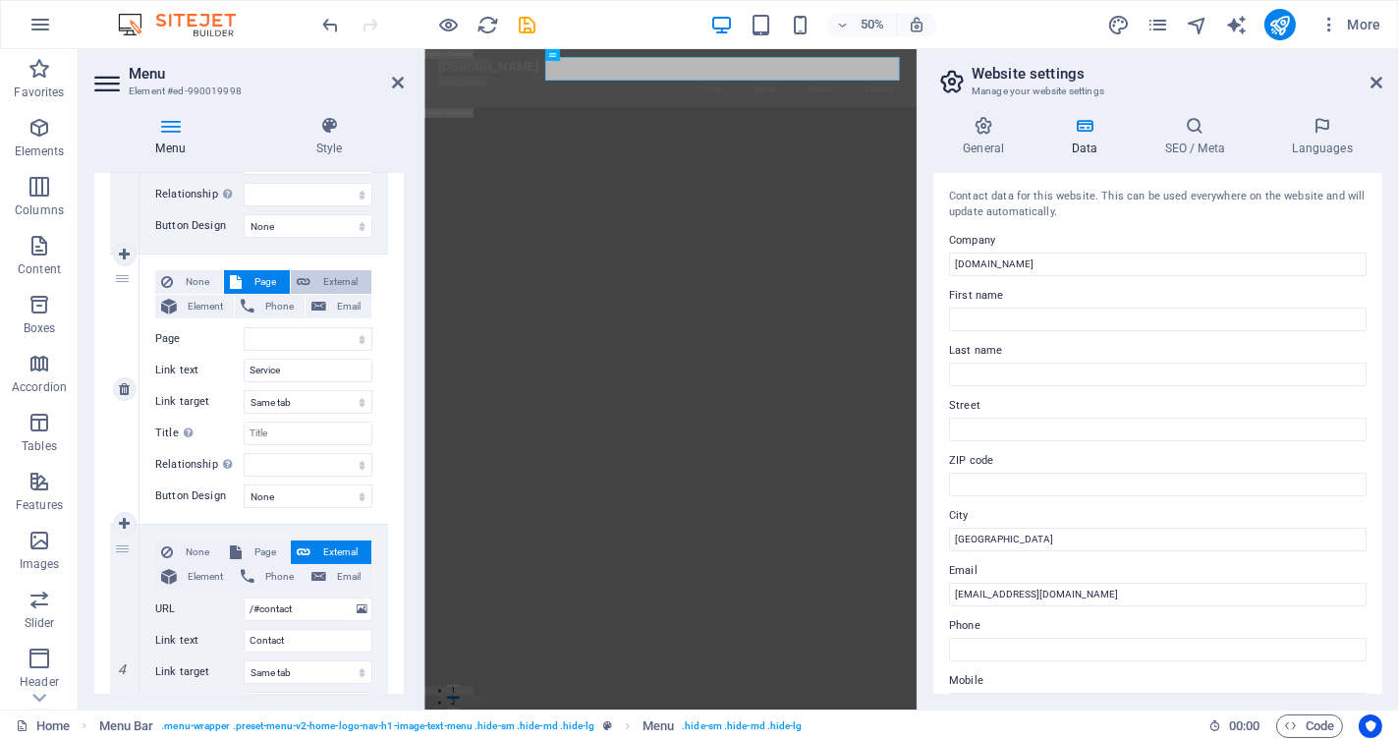
click at [332, 281] on span "External" at bounding box center [340, 282] width 49 height 24
select select
select select "blank"
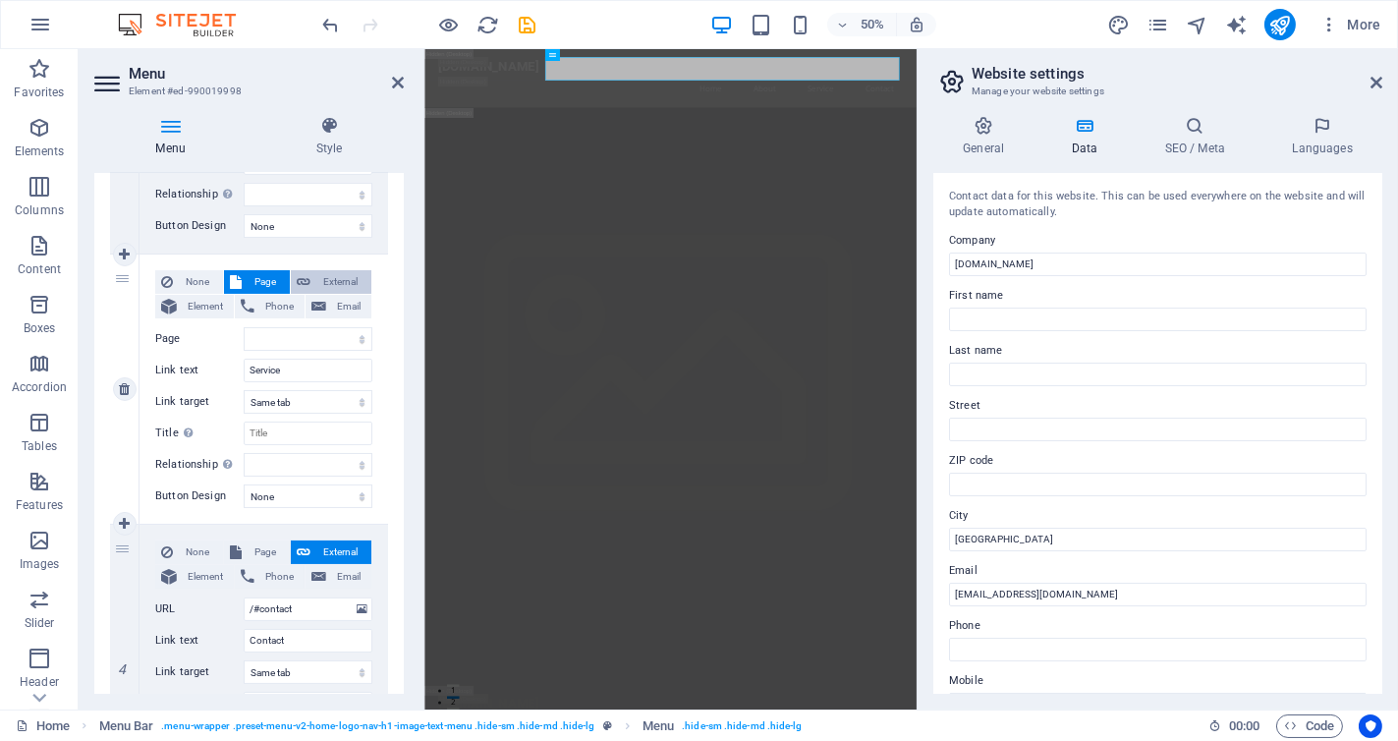
select select
click at [1378, 80] on icon at bounding box center [1377, 83] width 12 height 16
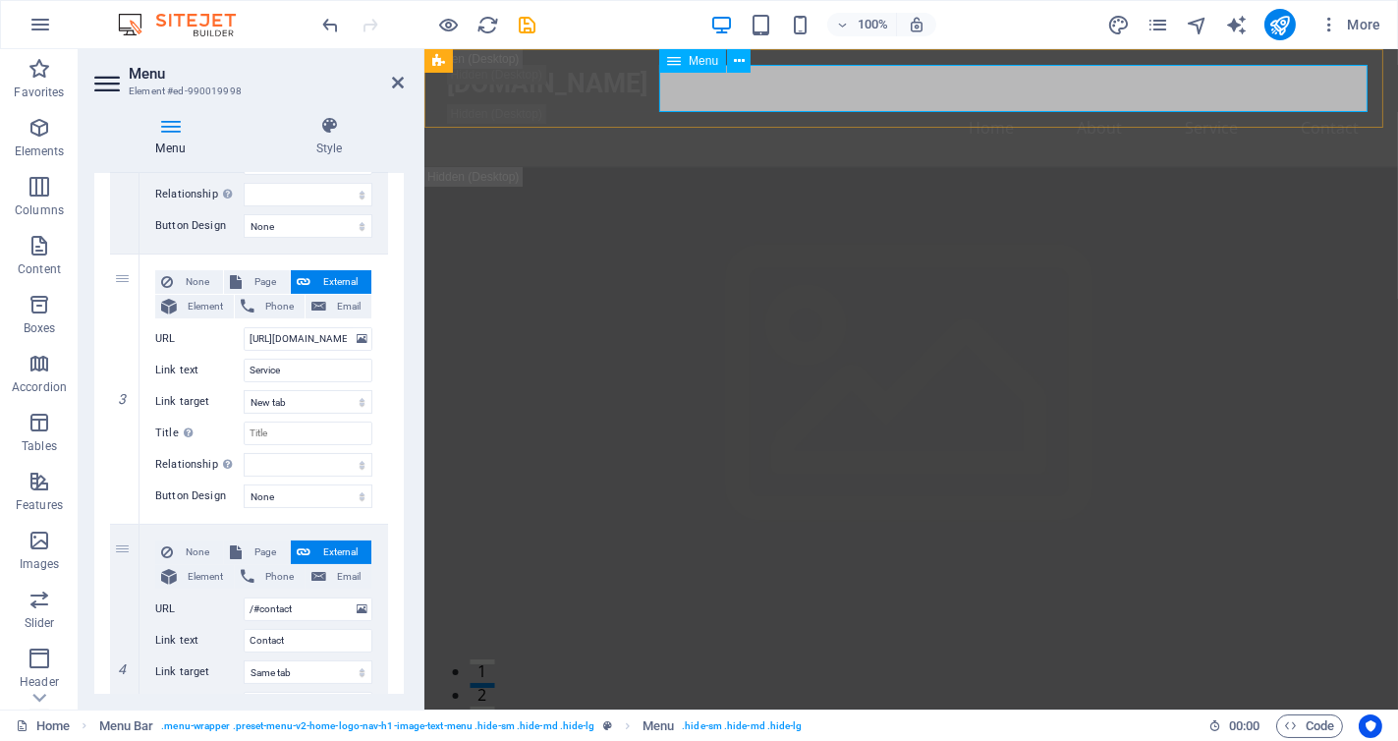
click at [676, 66] on icon at bounding box center [674, 61] width 14 height 24
click at [745, 68] on button at bounding box center [739, 61] width 24 height 24
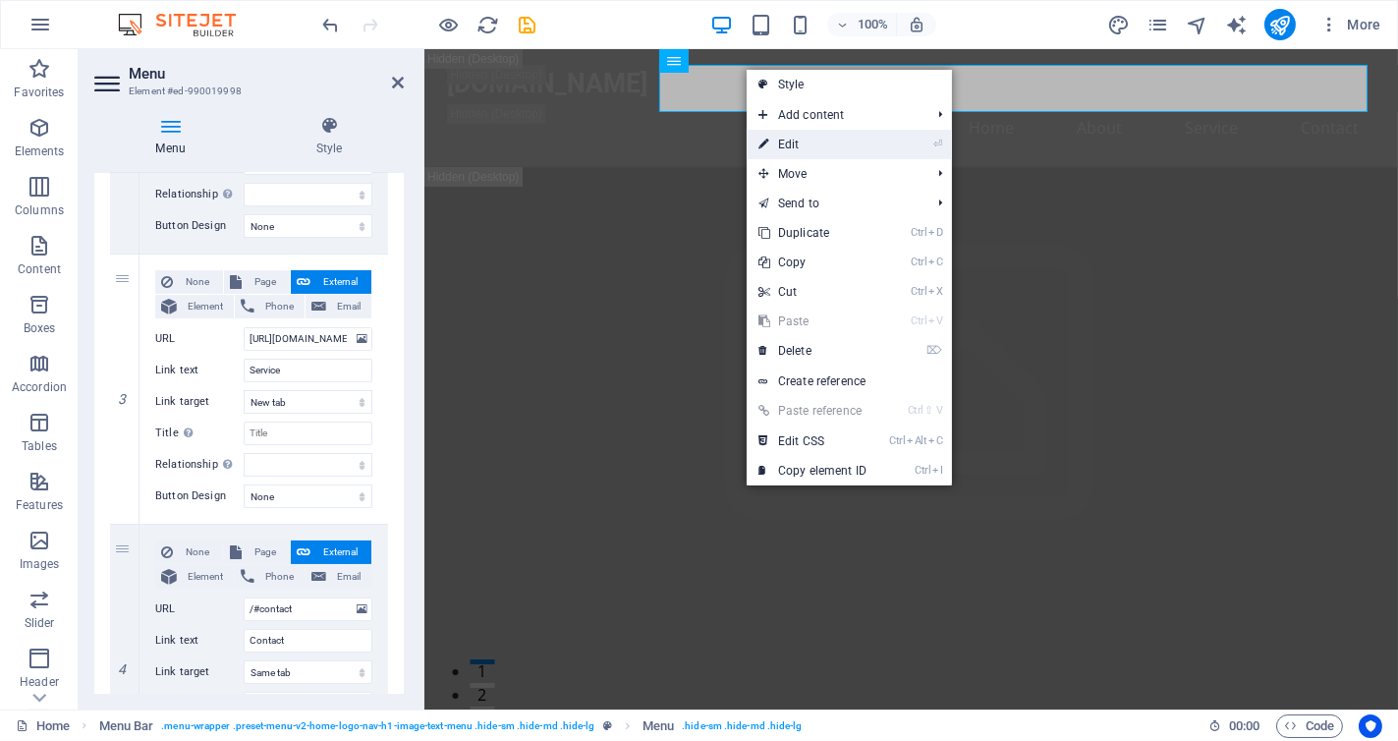
click at [803, 144] on link "⏎ Edit" at bounding box center [813, 144] width 132 height 29
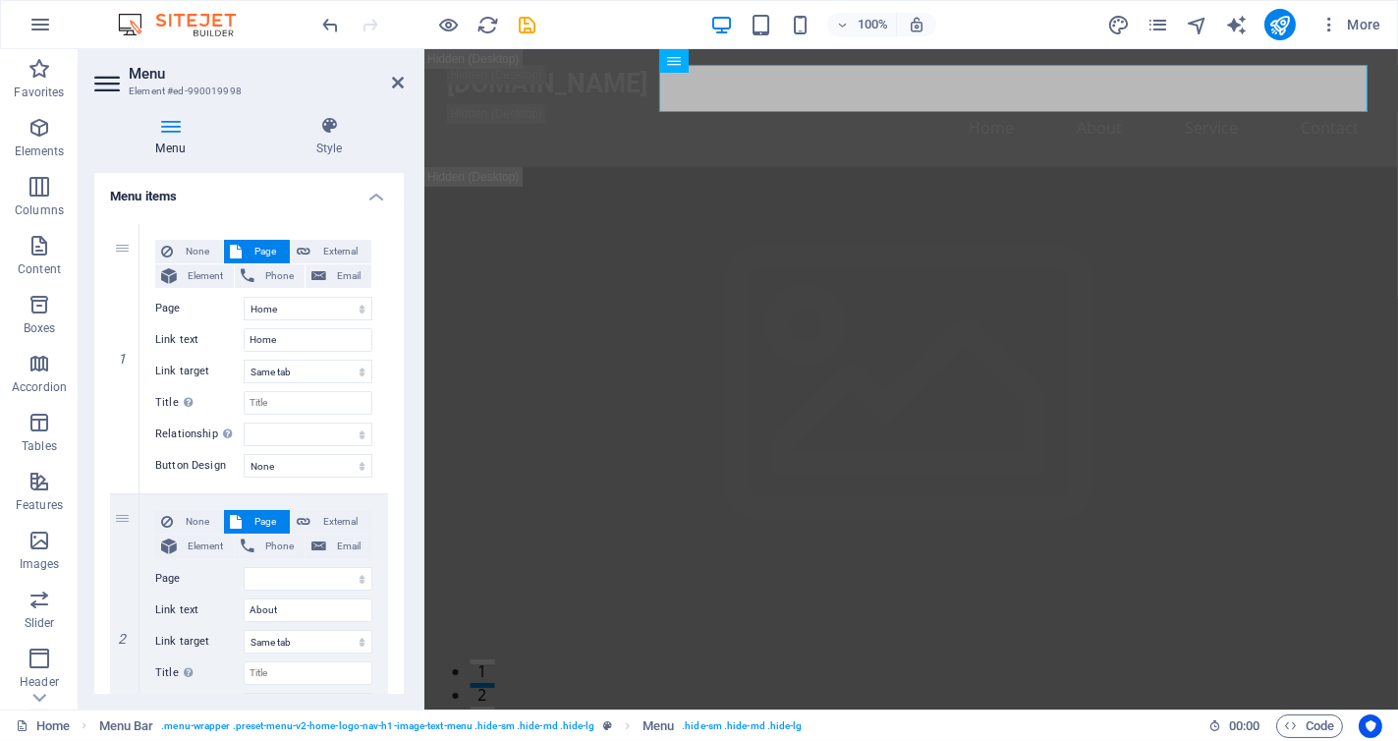
scroll to position [138, 0]
click at [299, 610] on input "About" at bounding box center [308, 609] width 129 height 24
click at [357, 576] on select "Home Subpage Legal Notice Privacy" at bounding box center [308, 577] width 129 height 24
click at [336, 562] on div "None Page External Element Phone Email Page Home Subpage Legal Notice Privacy E…" at bounding box center [263, 611] width 217 height 206
click at [332, 565] on select "Home Subpage Legal Notice Privacy" at bounding box center [308, 577] width 129 height 24
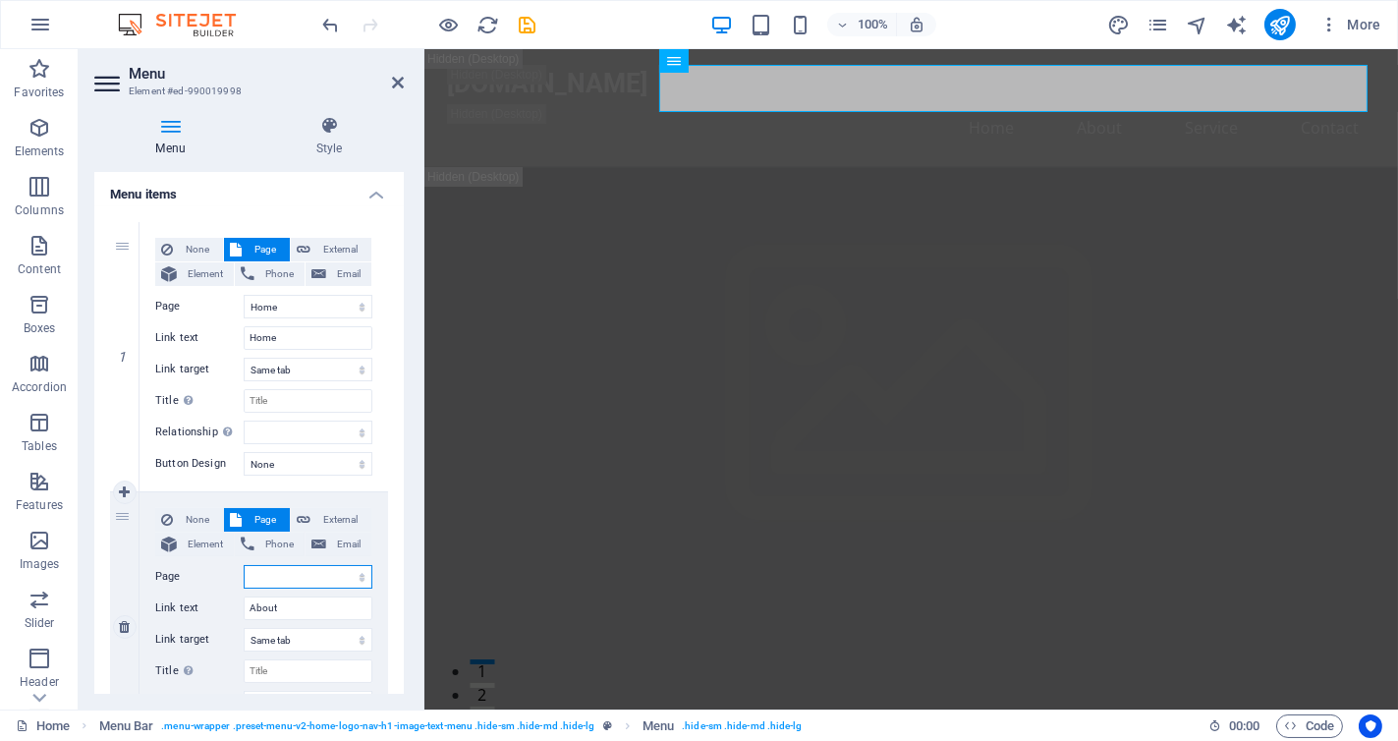
click at [332, 565] on select "Home Subpage Legal Notice Privacy" at bounding box center [308, 577] width 129 height 24
click at [326, 608] on input "About" at bounding box center [308, 609] width 129 height 24
